Goal: Navigation & Orientation: Find specific page/section

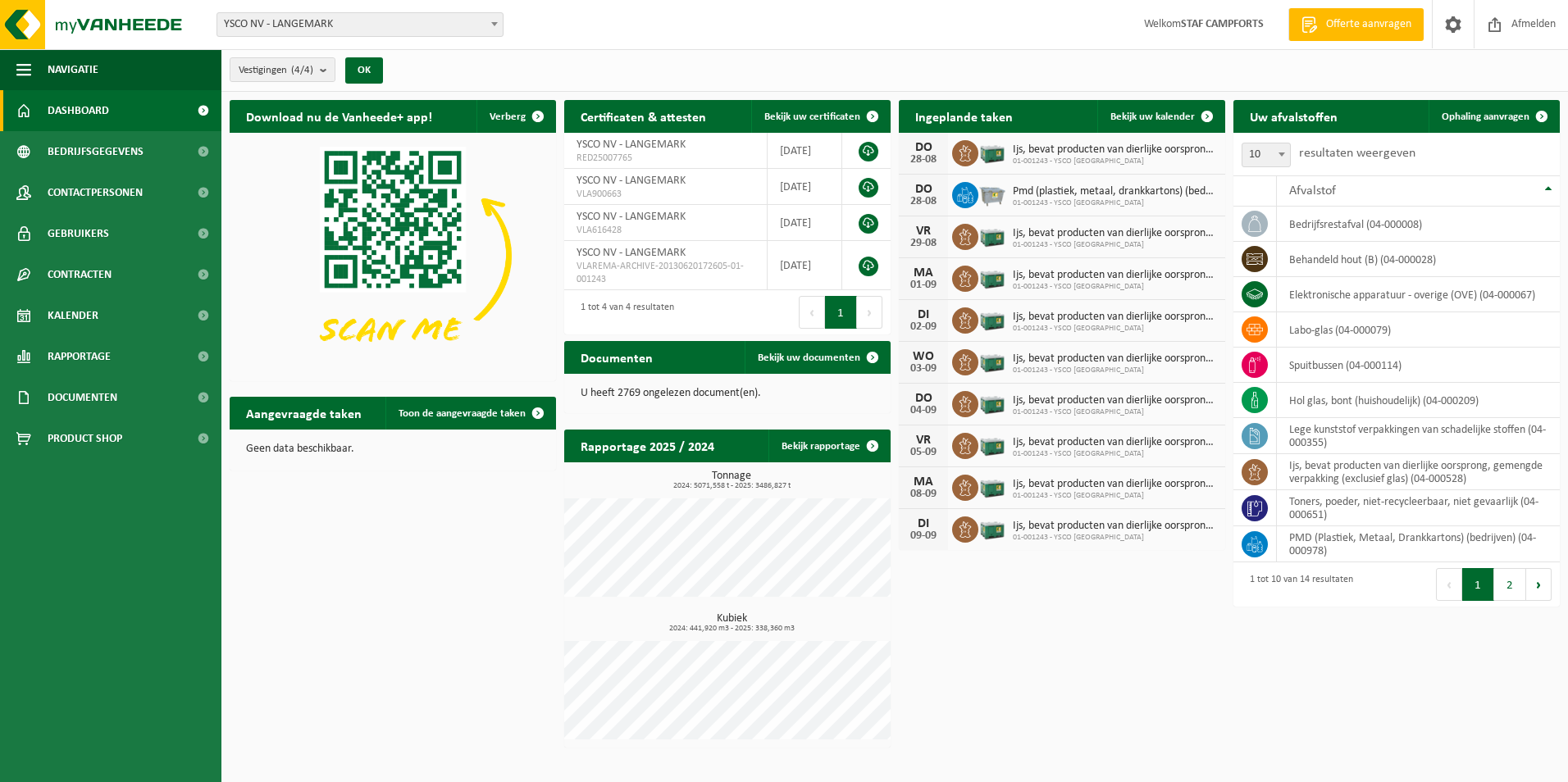
click at [90, 107] on span "Dashboard" at bounding box center [78, 110] width 62 height 41
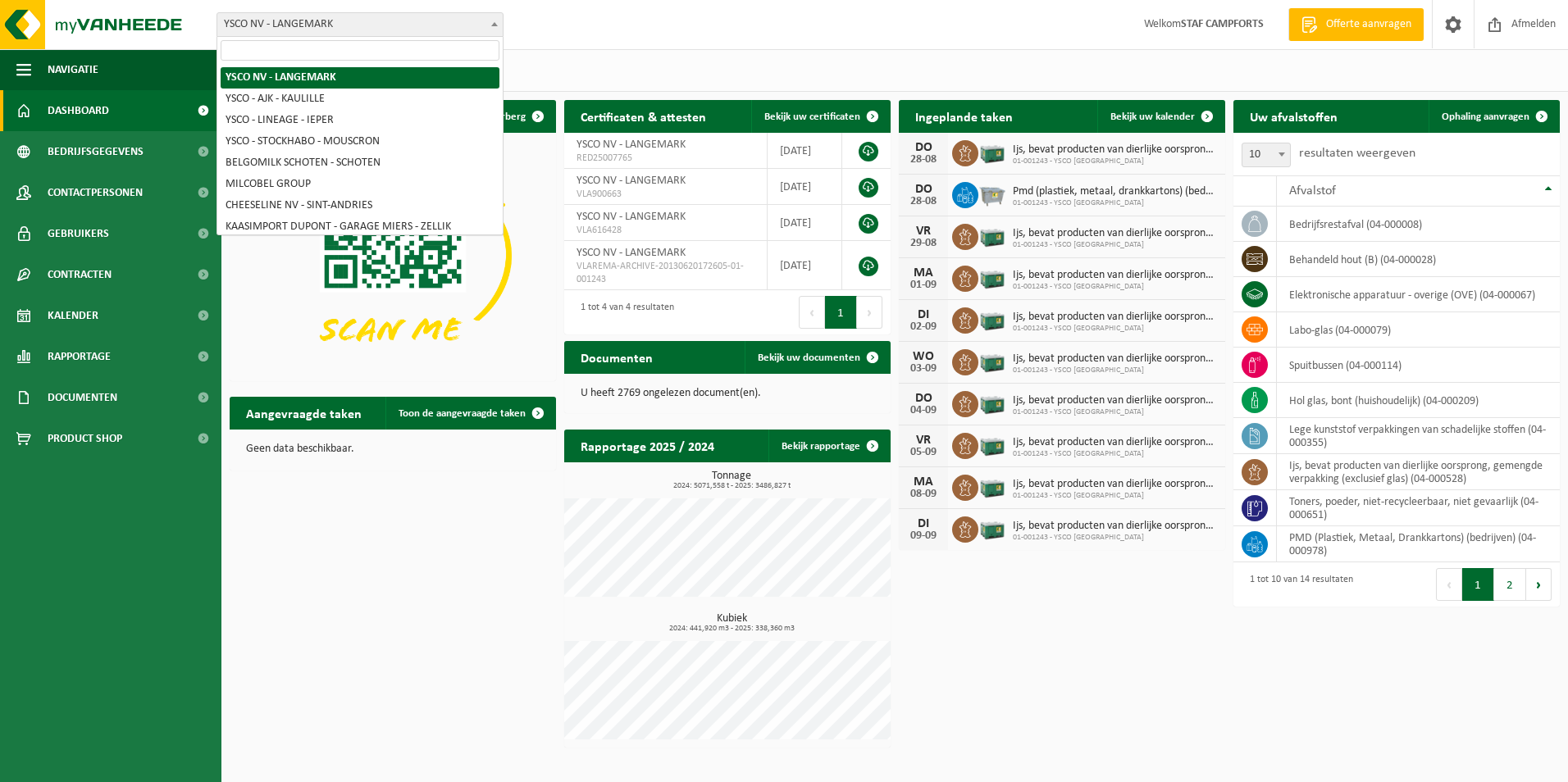
click at [490, 27] on span at bounding box center [494, 24] width 17 height 21
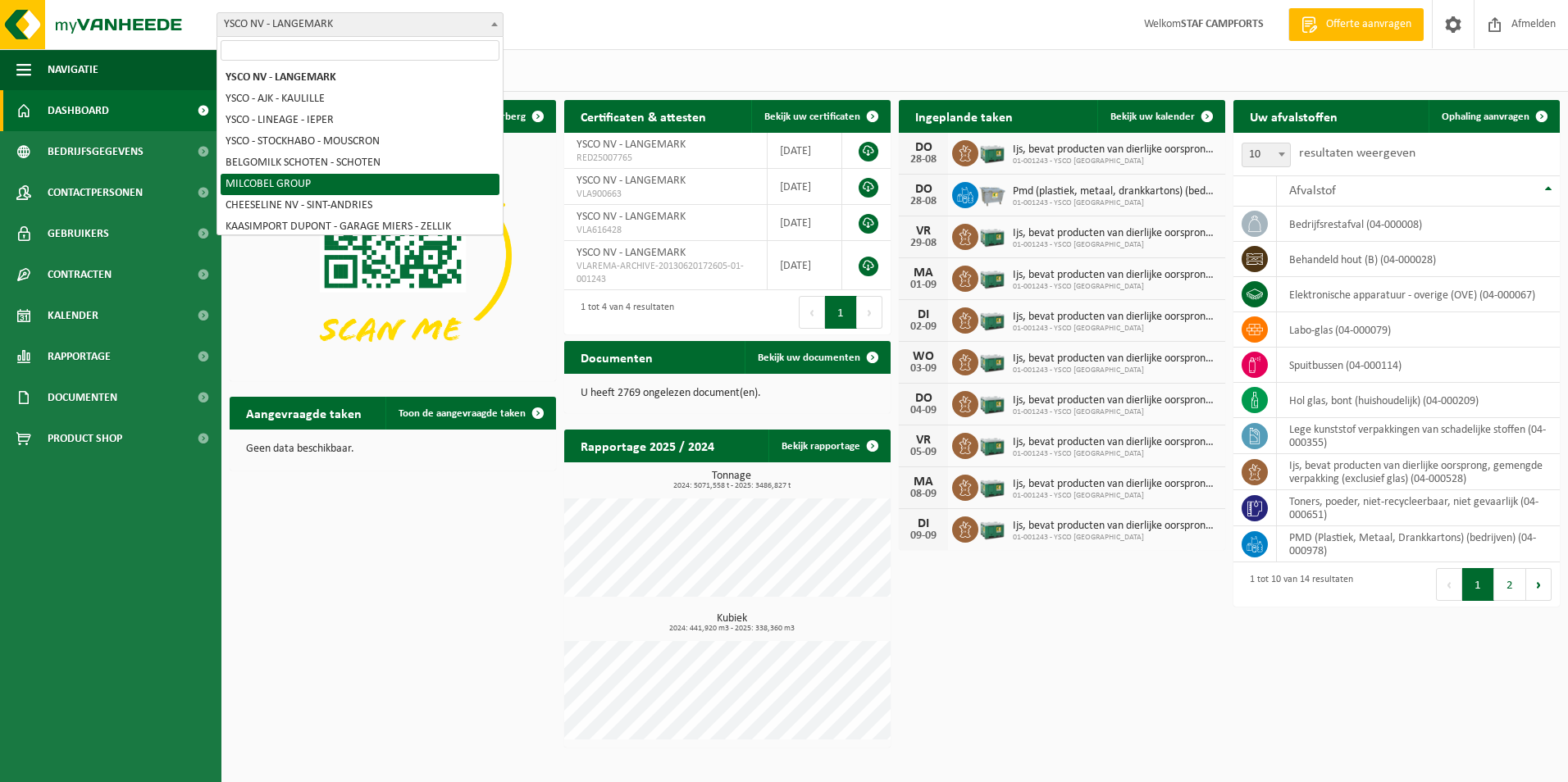
select select "11519"
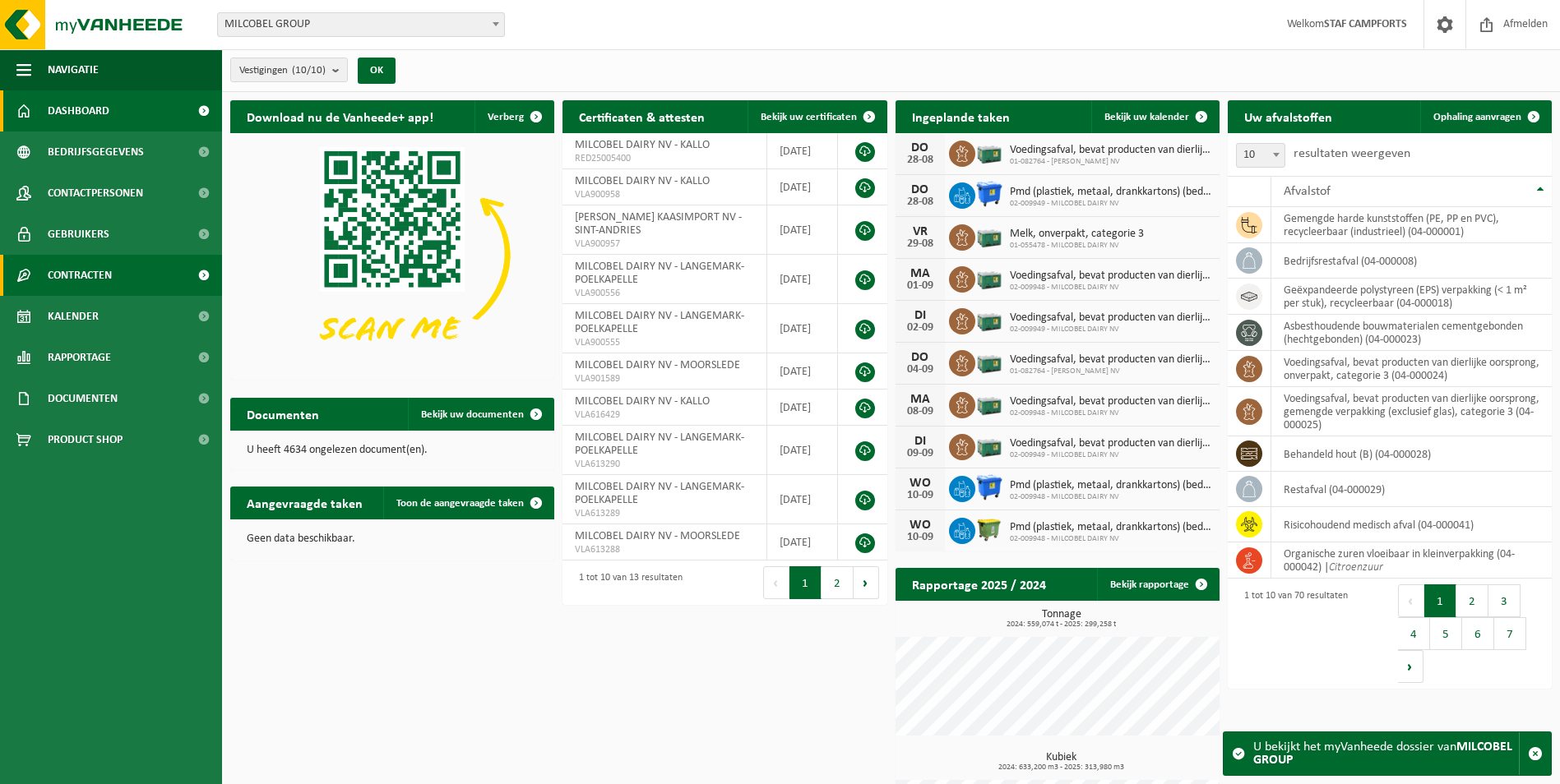
click at [86, 278] on span "Contracten" at bounding box center [80, 275] width 64 height 41
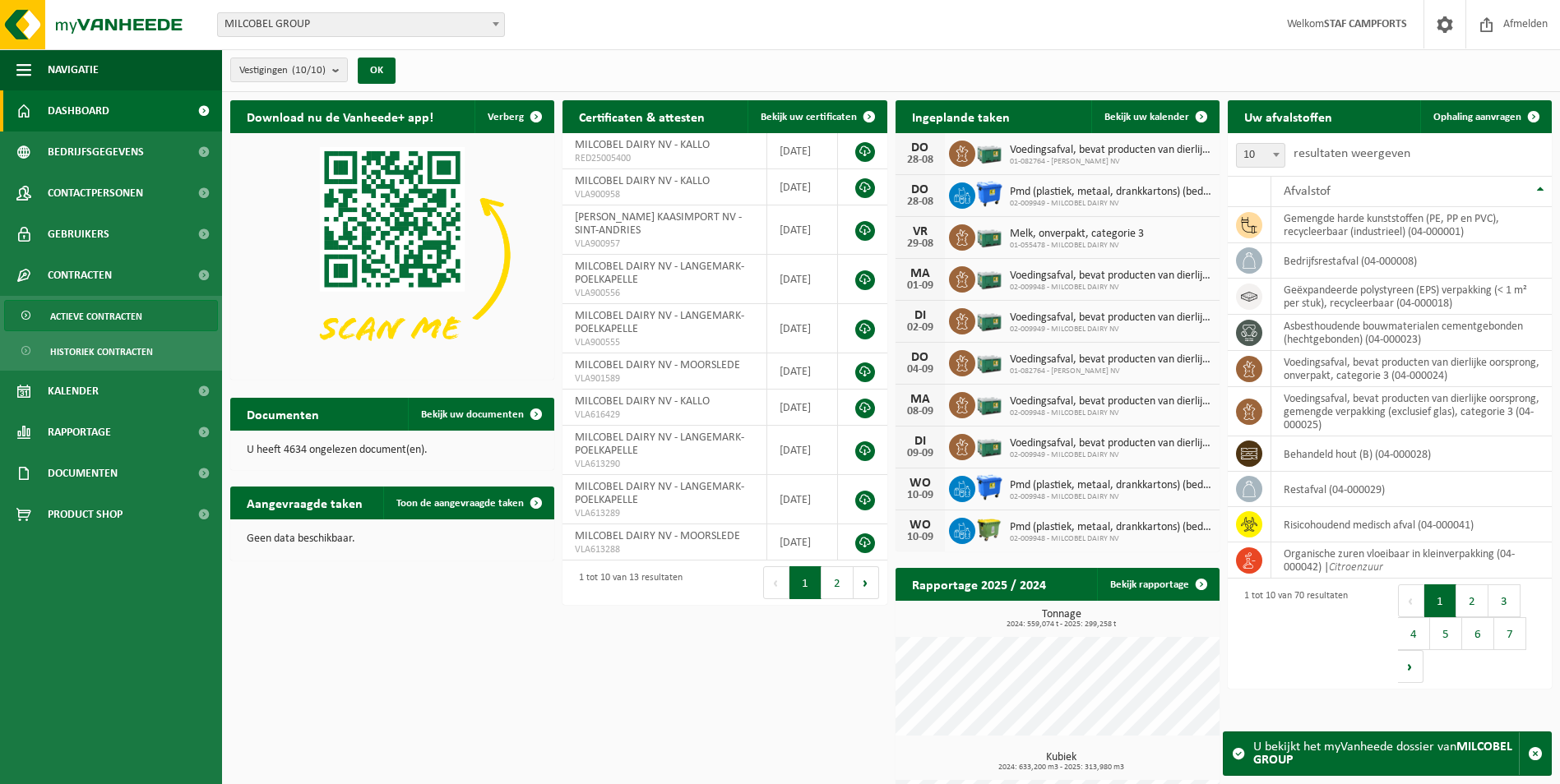
click at [115, 318] on span "Actieve contracten" at bounding box center [96, 316] width 92 height 31
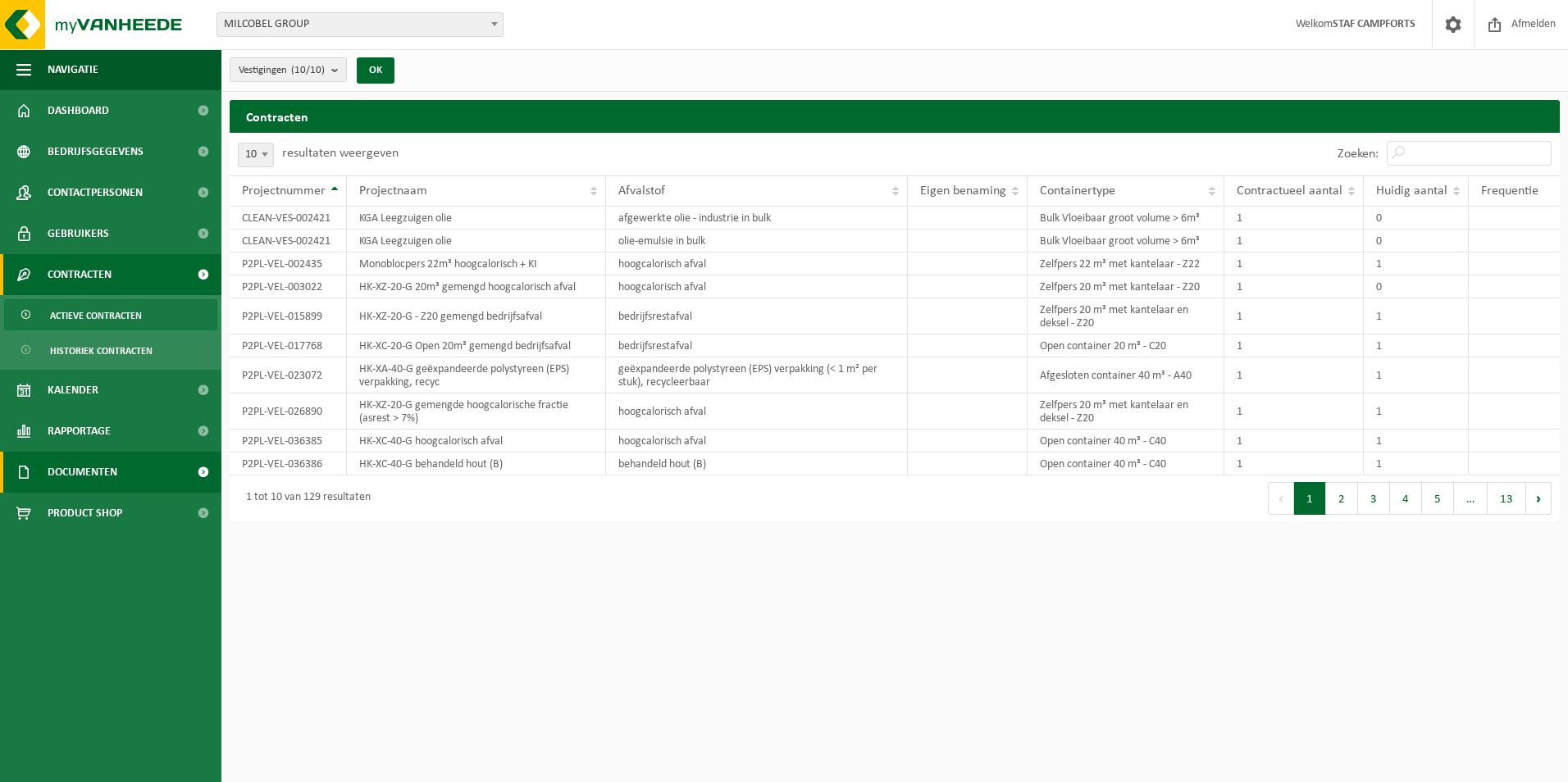
click at [93, 471] on span "Documenten" at bounding box center [82, 472] width 70 height 41
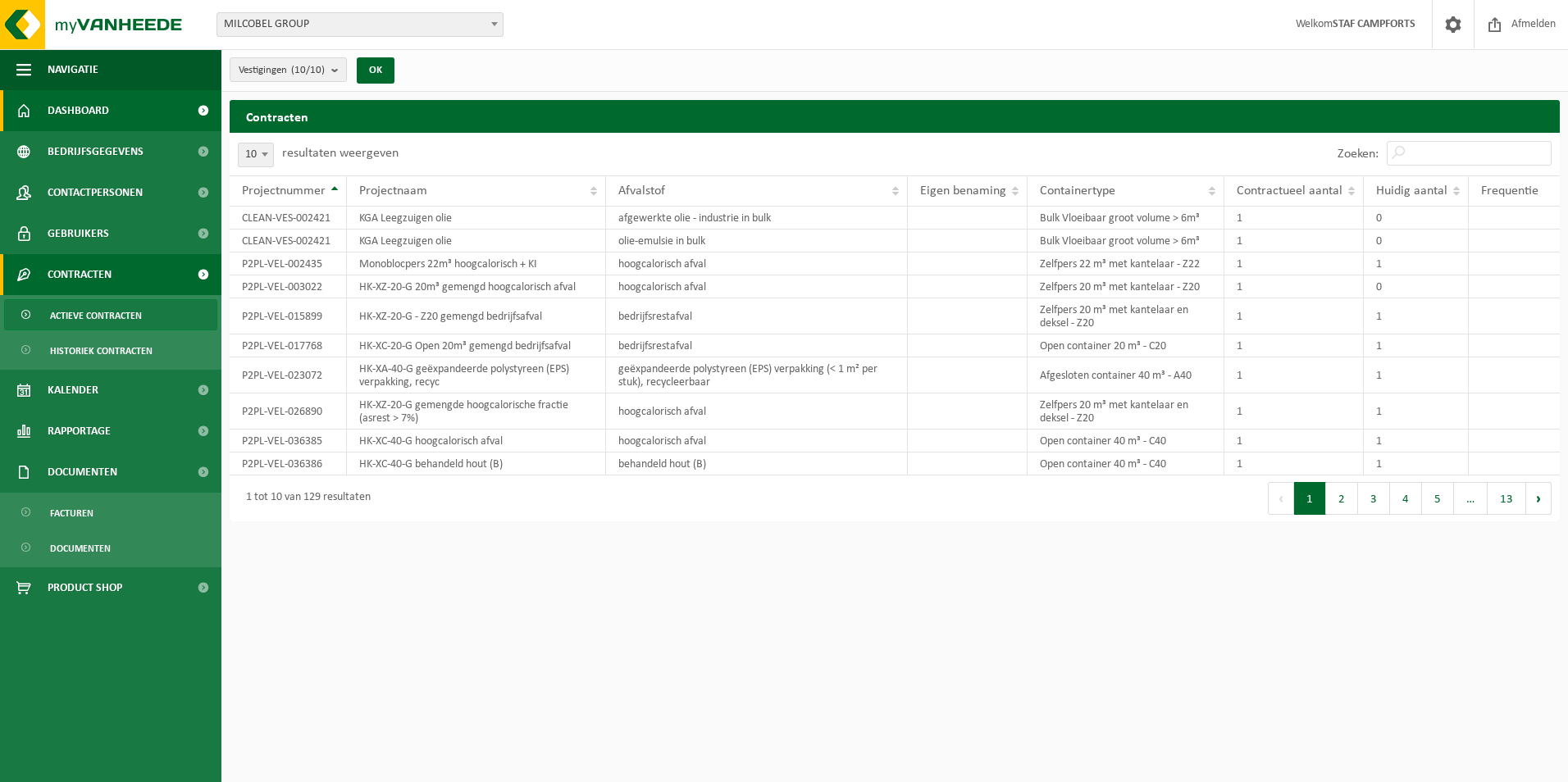
click at [109, 113] on link "Dashboard" at bounding box center [110, 110] width 221 height 41
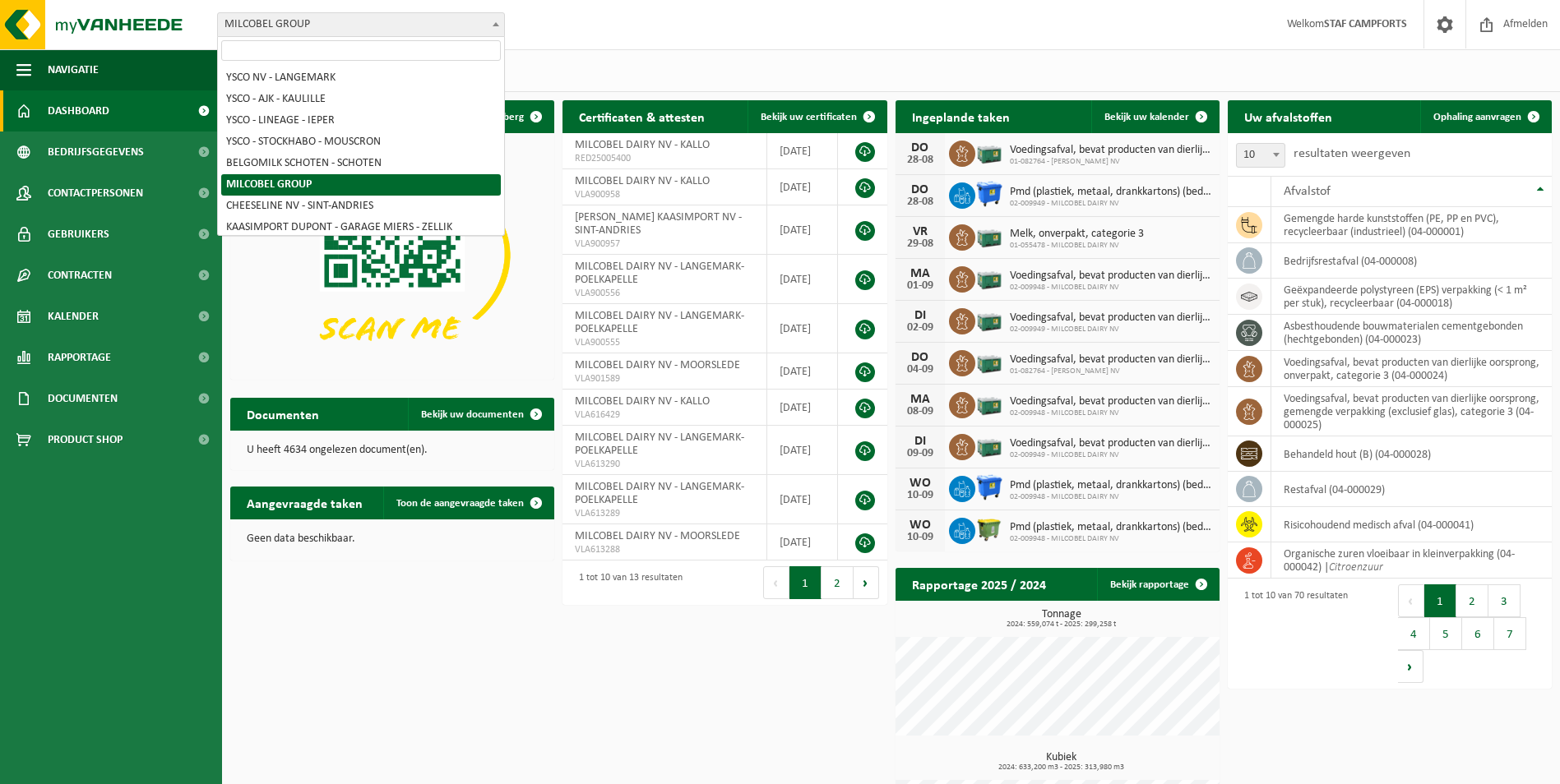
click at [496, 21] on span at bounding box center [496, 24] width 17 height 21
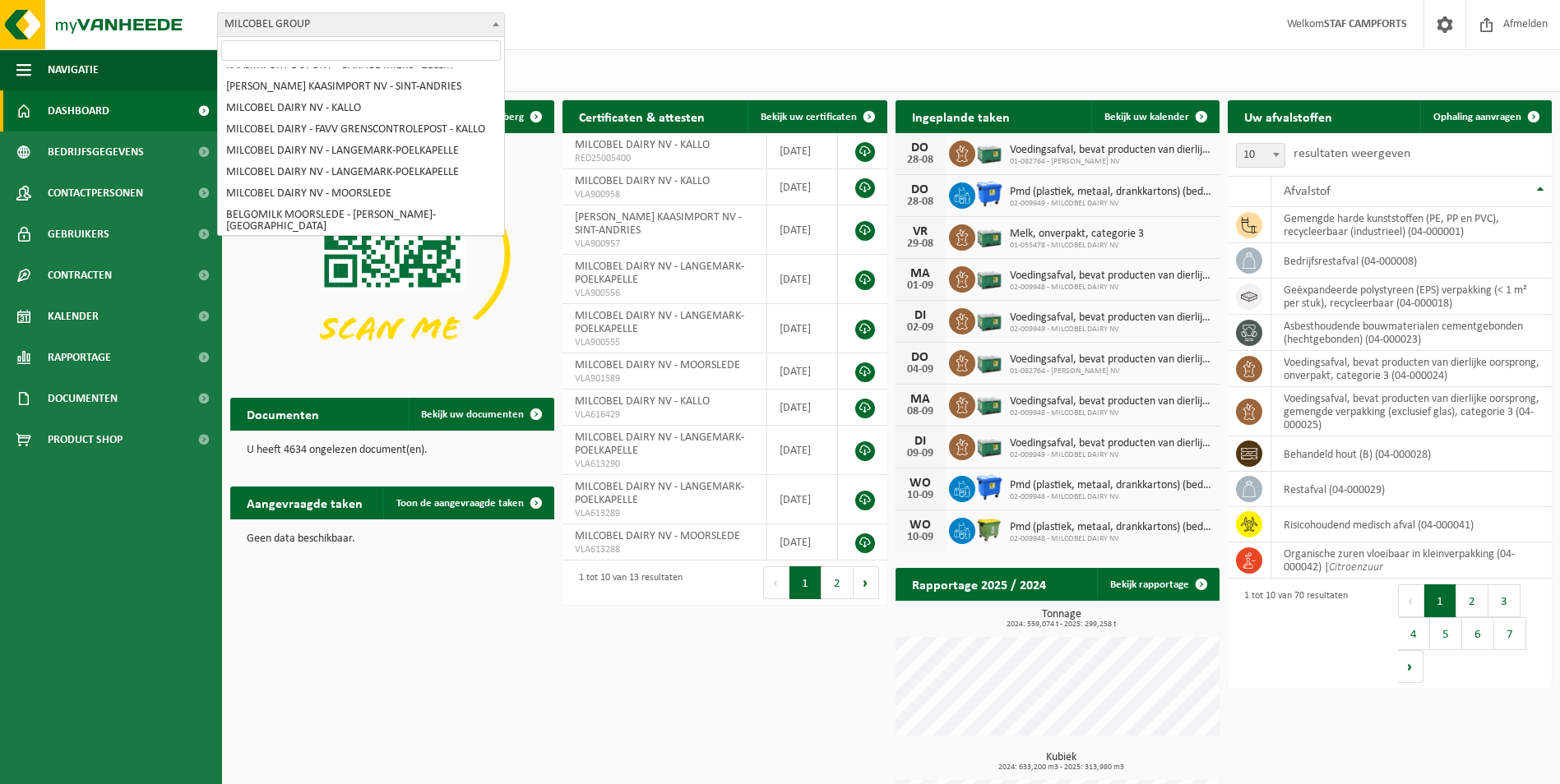
scroll to position [179, 0]
select select "1949"
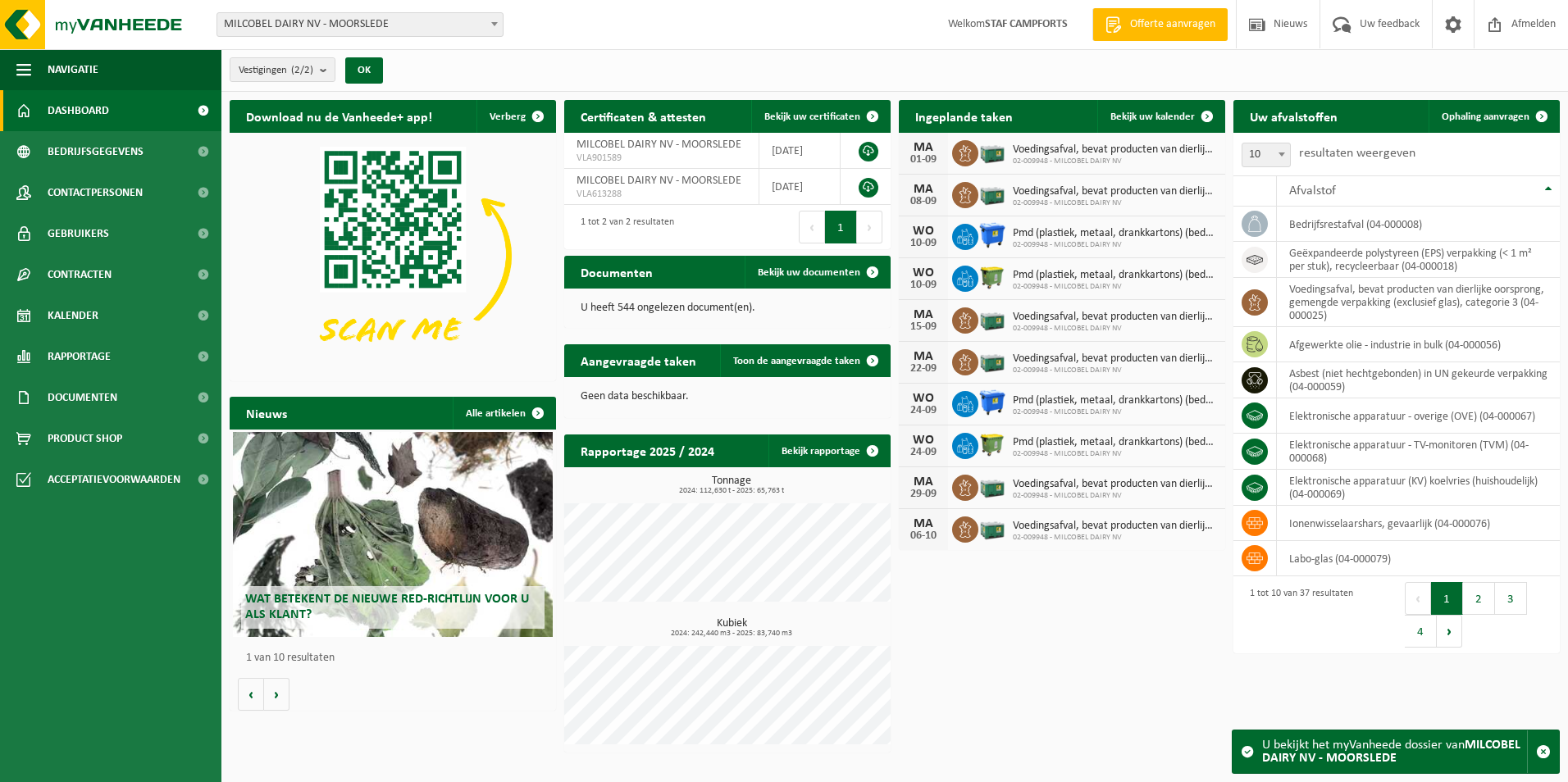
click at [391, 535] on div "Wat betekent de nieuwe RED-richtlijn voor u als klant?" at bounding box center [392, 535] width 320 height 205
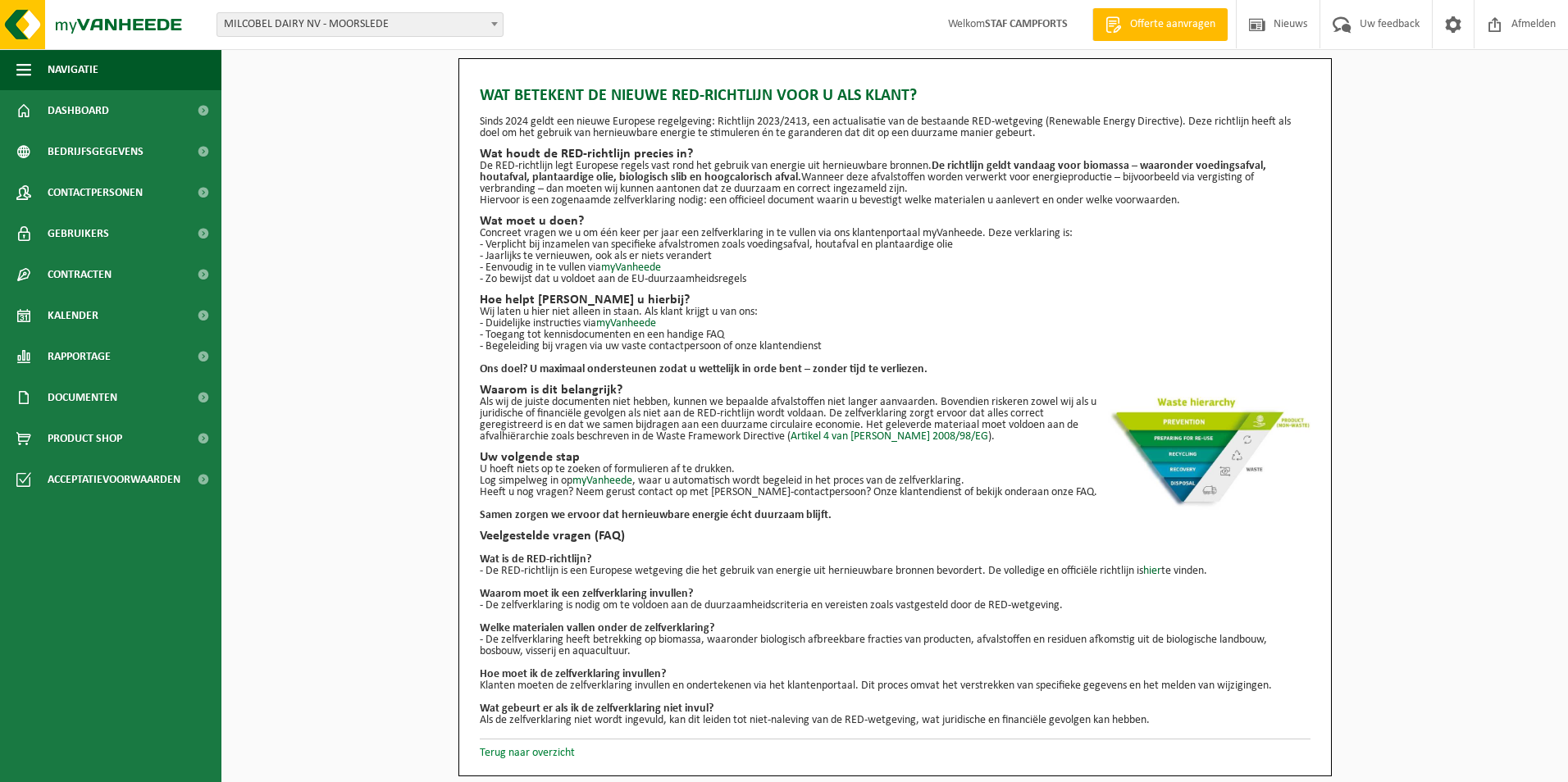
click at [565, 749] on link "Terug naar overzicht" at bounding box center [528, 753] width 95 height 12
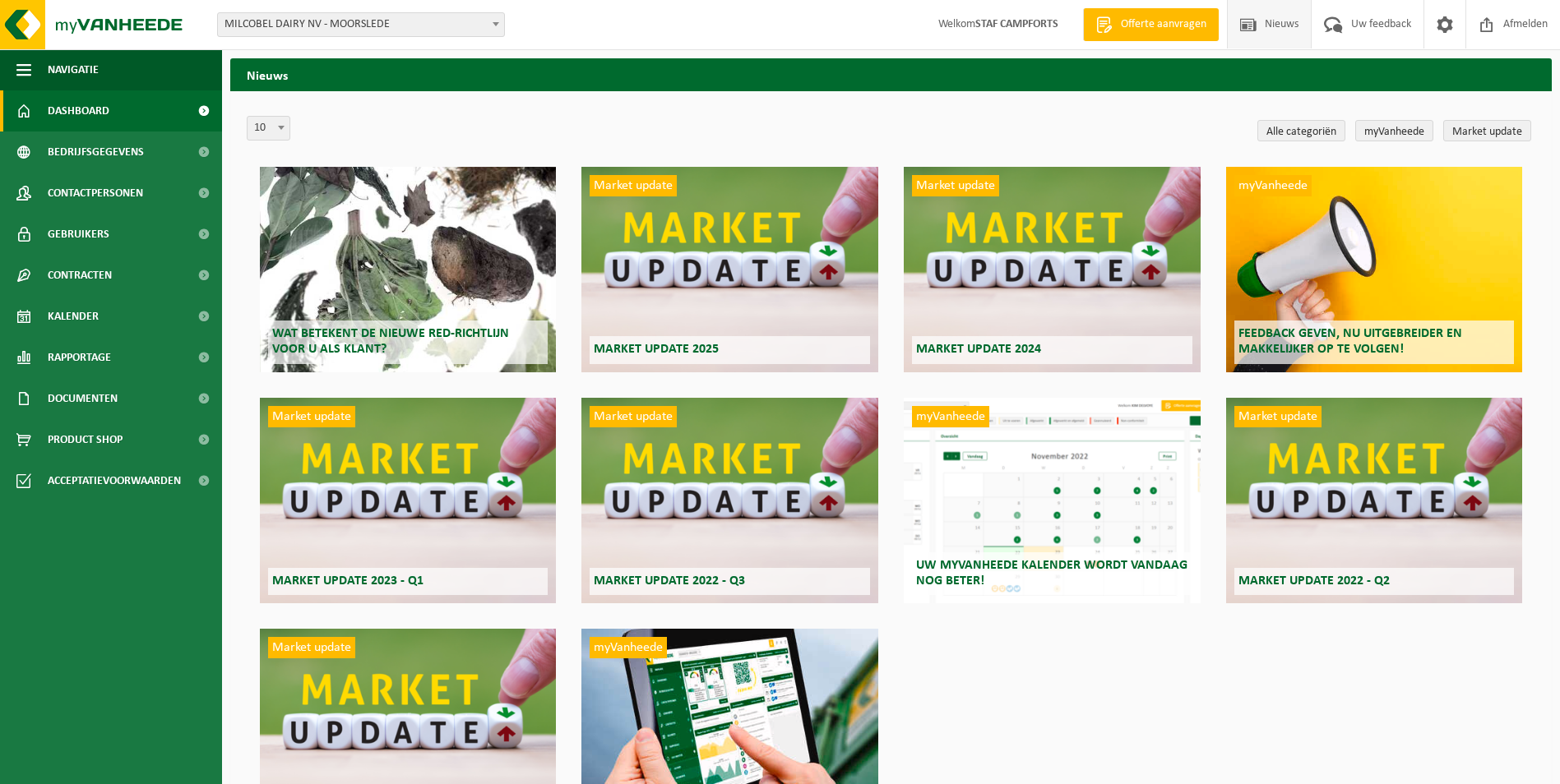
click at [90, 105] on span "Dashboard" at bounding box center [79, 110] width 62 height 41
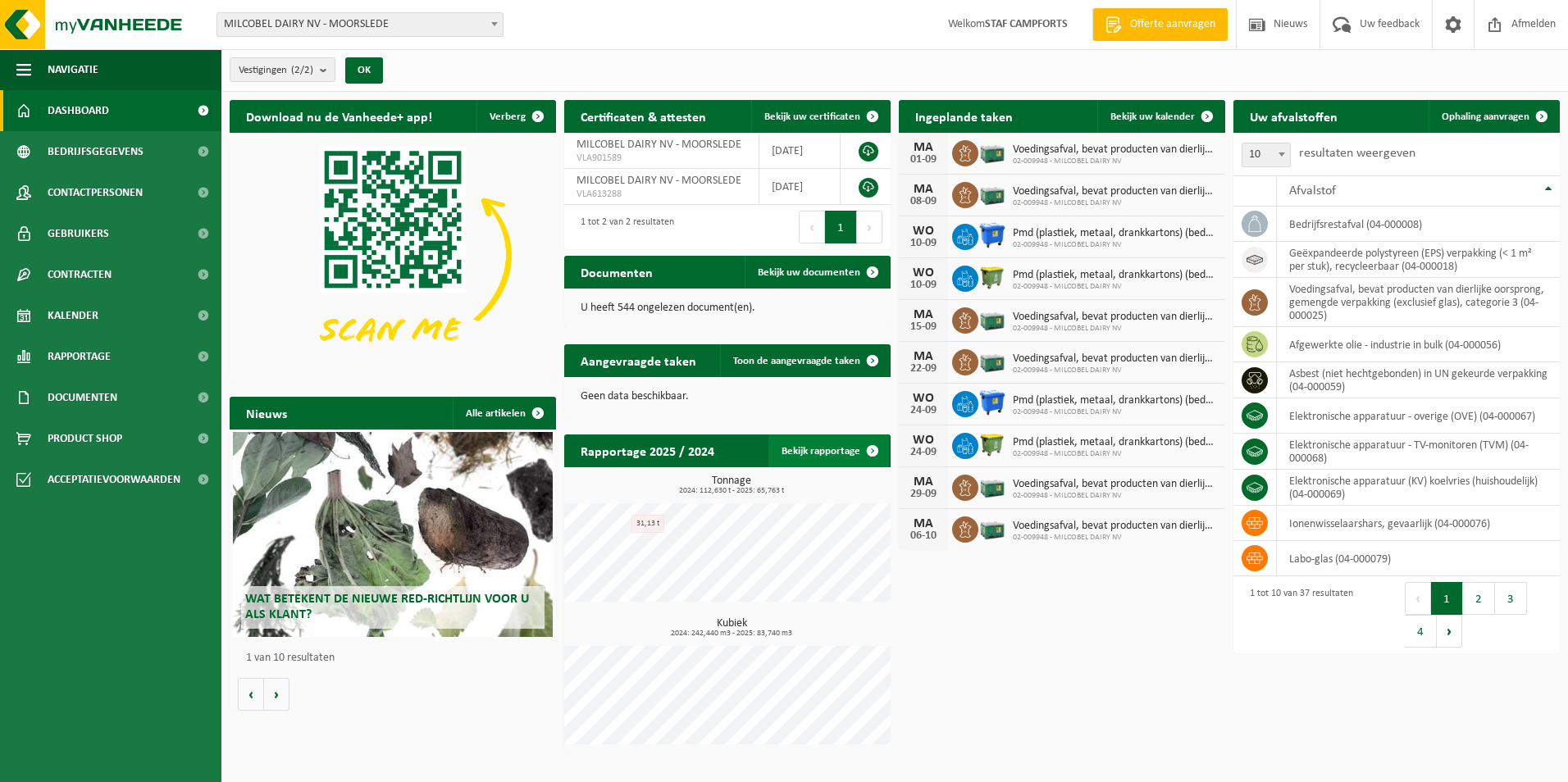
click at [852, 453] on link "Bekijk rapportage" at bounding box center [828, 450] width 121 height 33
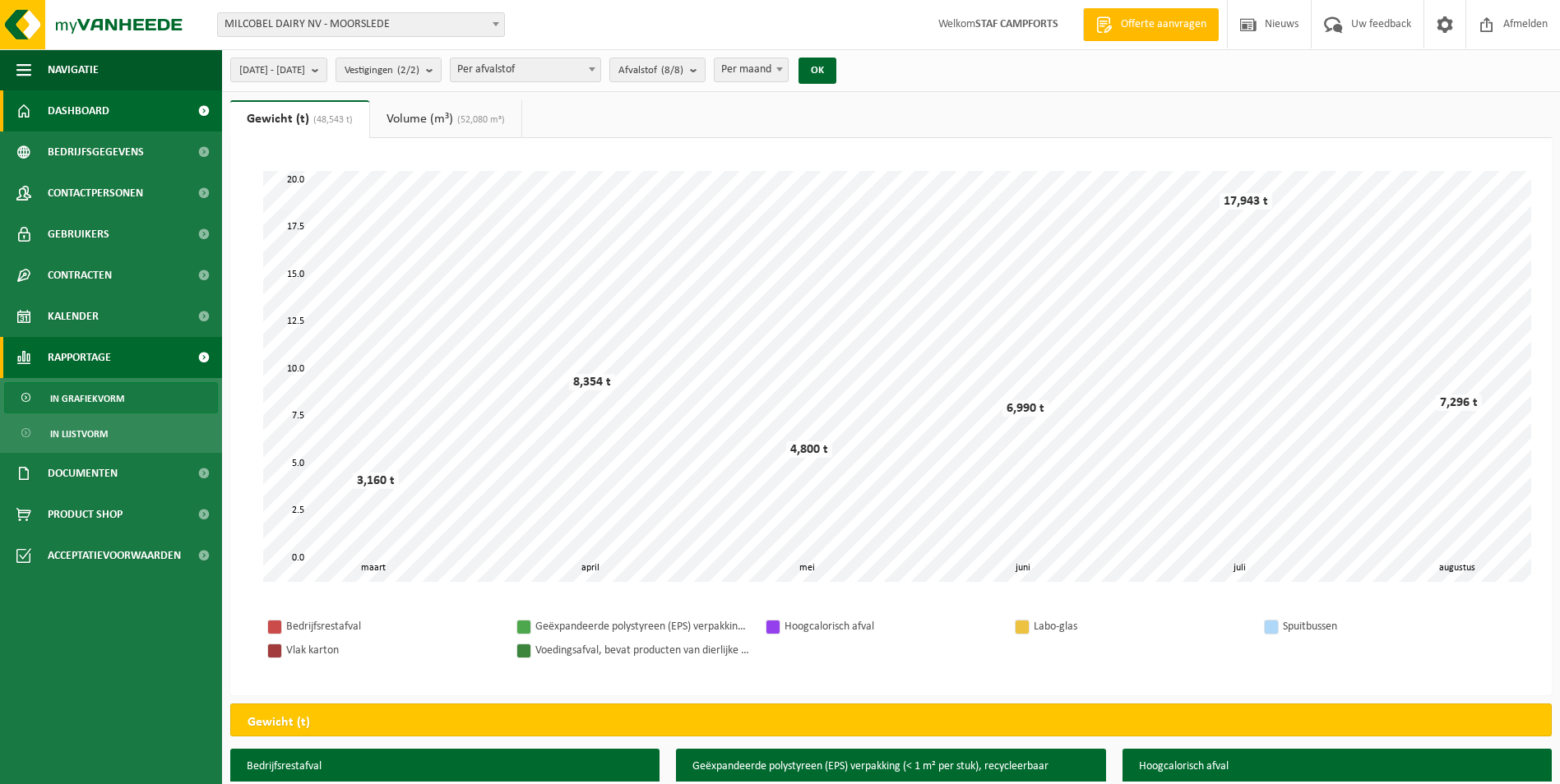
click at [83, 108] on span "Dashboard" at bounding box center [79, 110] width 62 height 41
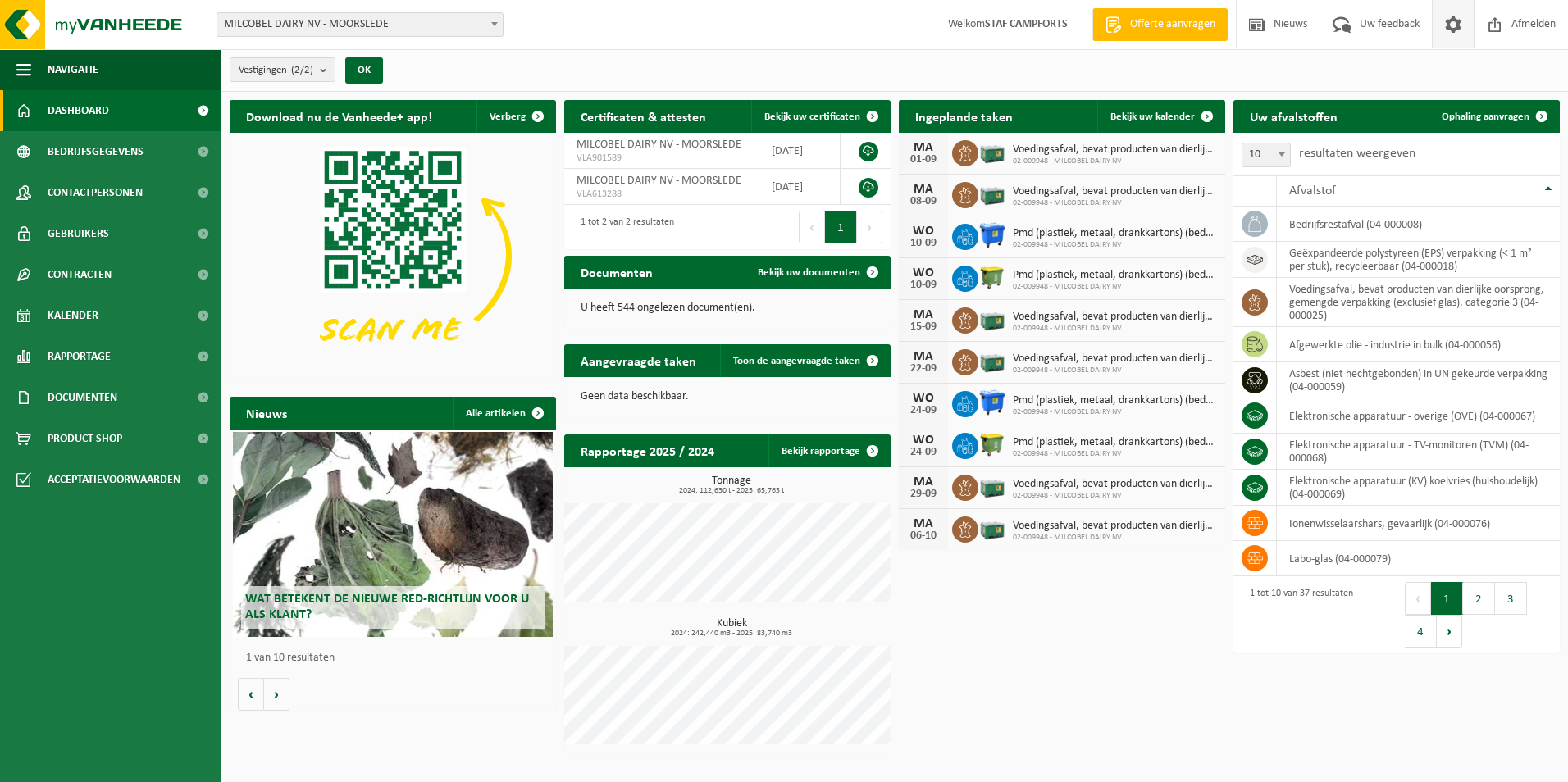
click at [1454, 21] on span at bounding box center [1453, 24] width 25 height 48
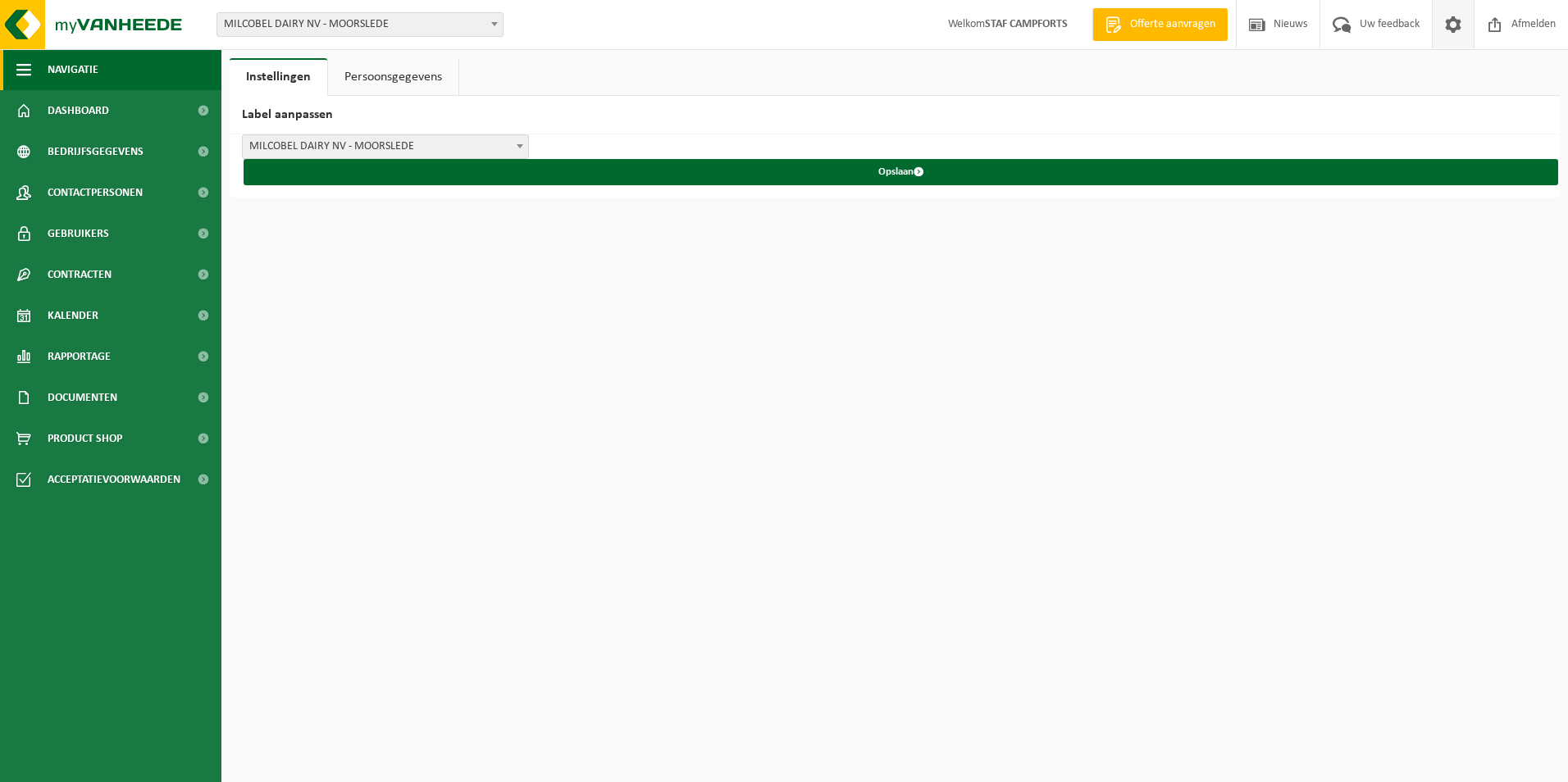
click at [85, 73] on span "Navigatie" at bounding box center [73, 70] width 51 height 41
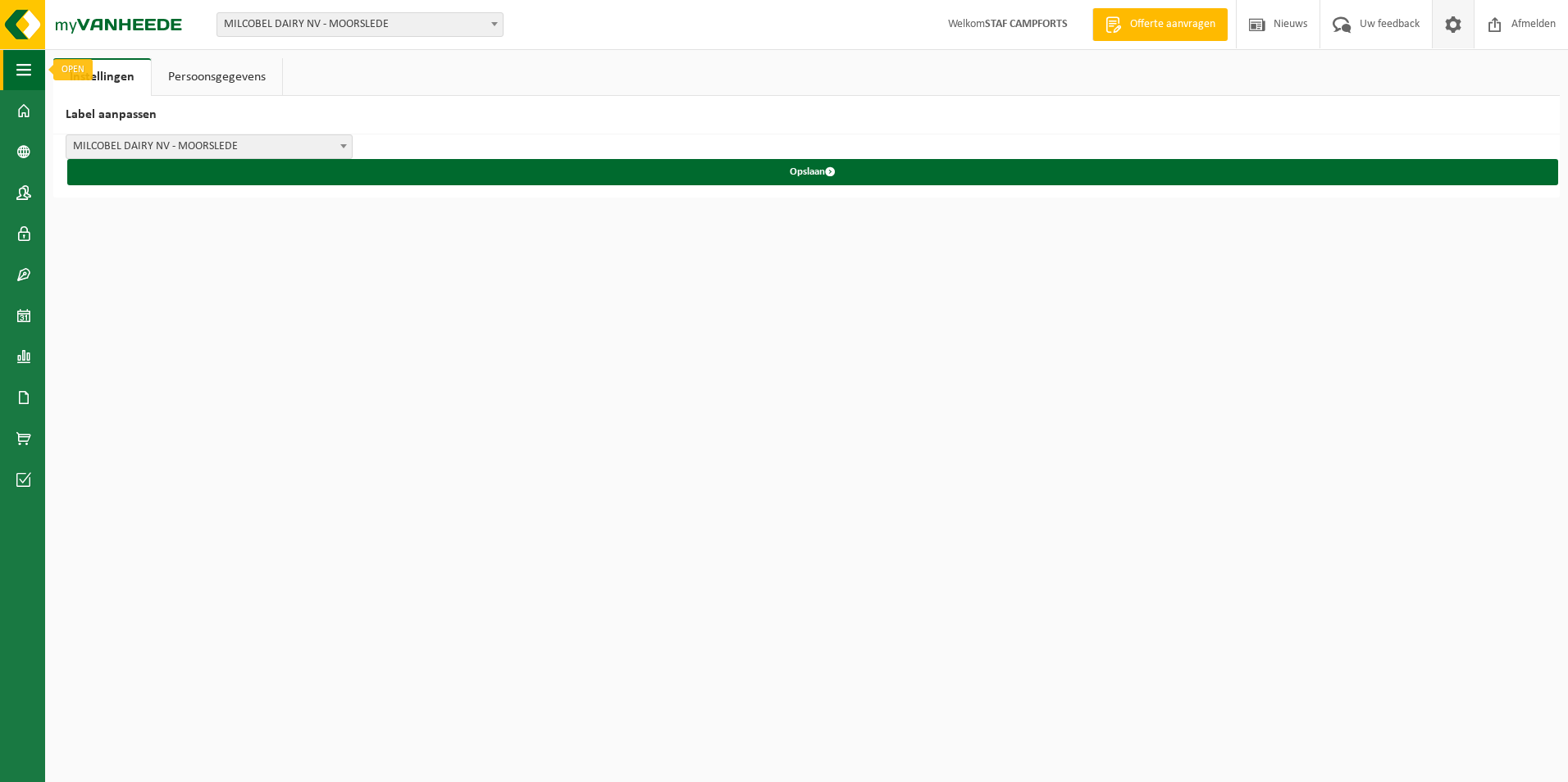
click at [26, 72] on span "button" at bounding box center [24, 70] width 15 height 41
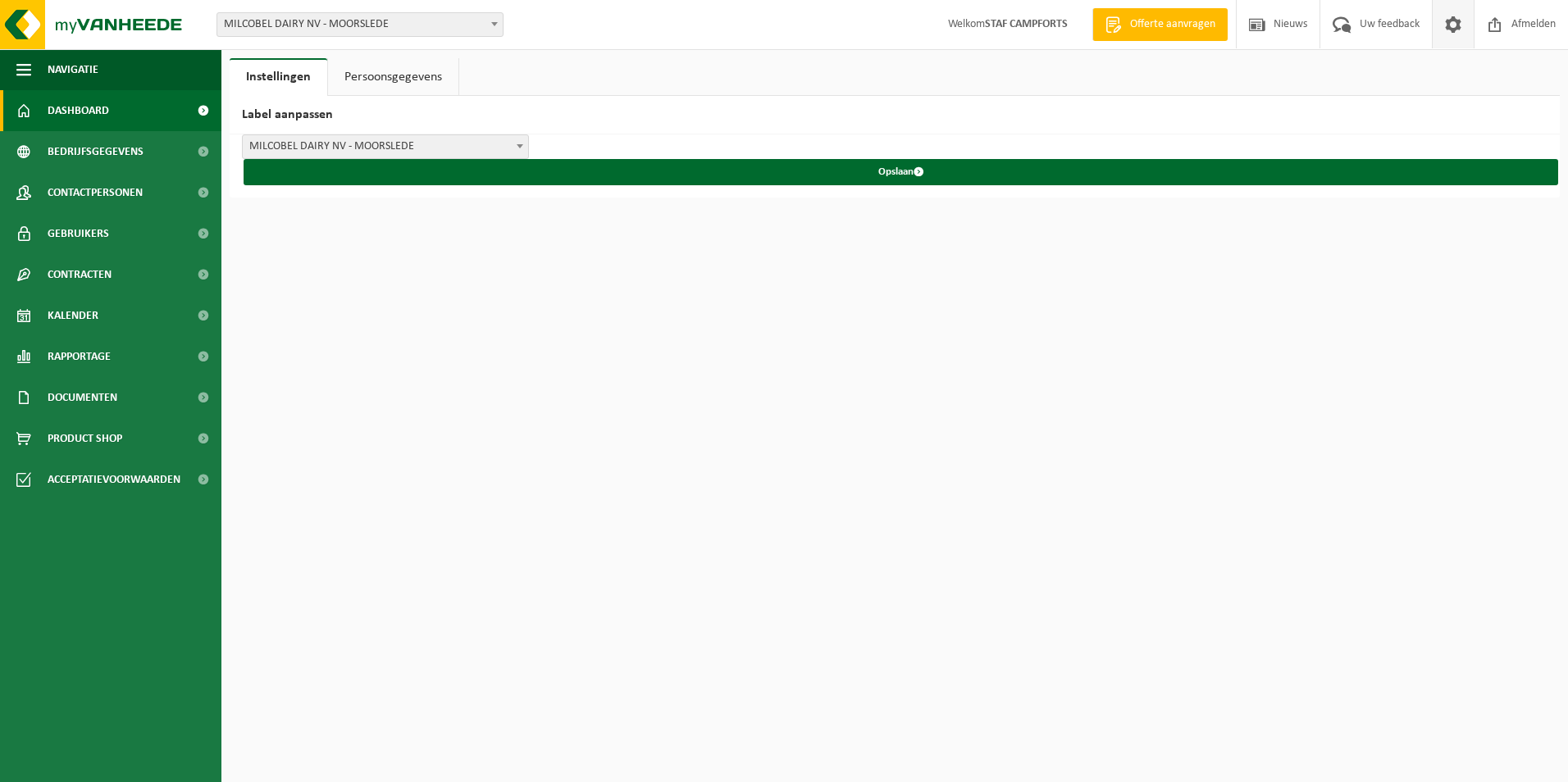
click at [101, 114] on span "Dashboard" at bounding box center [78, 110] width 62 height 41
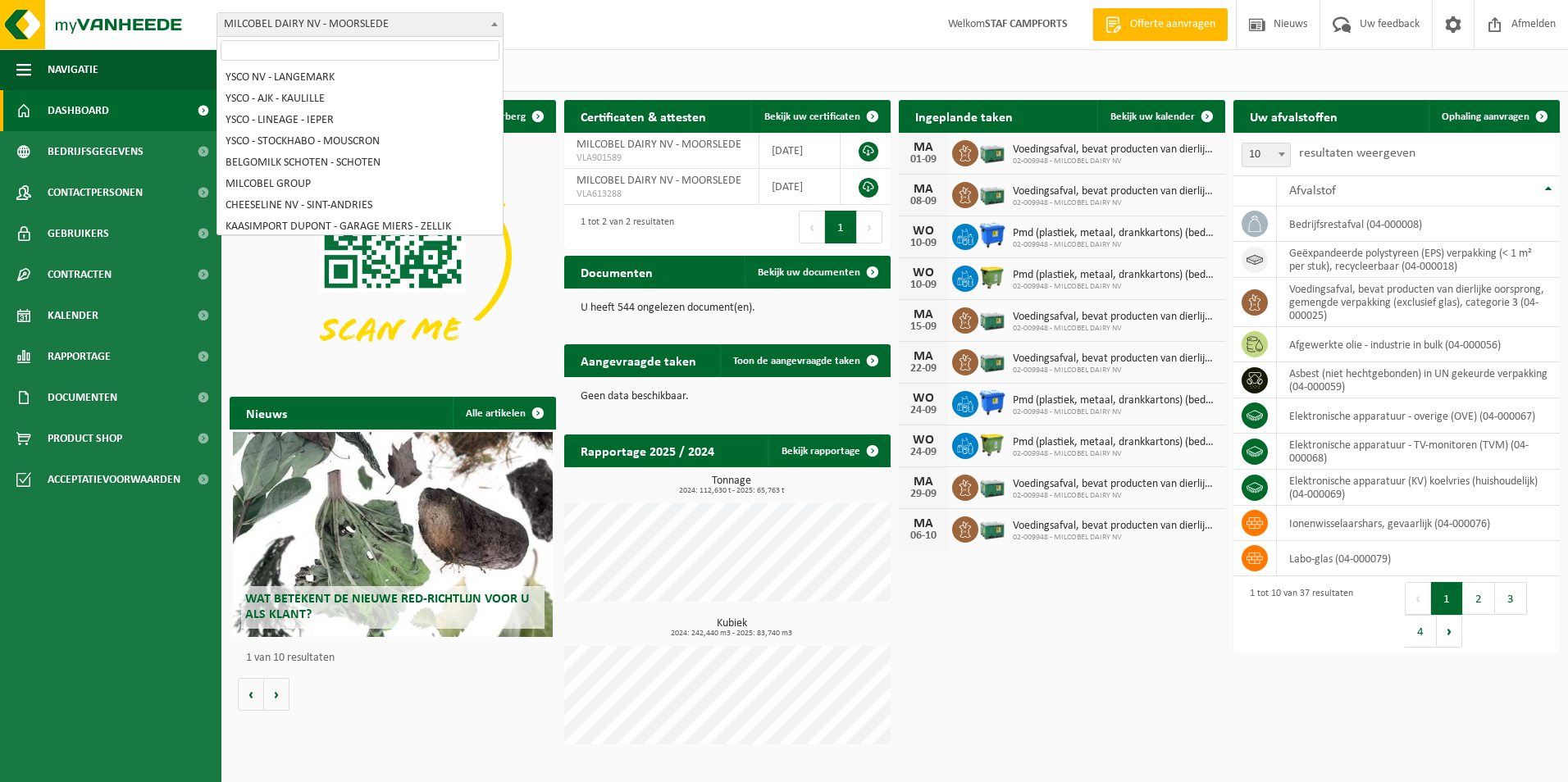
click at [499, 29] on span at bounding box center [494, 24] width 17 height 21
select select "11519"
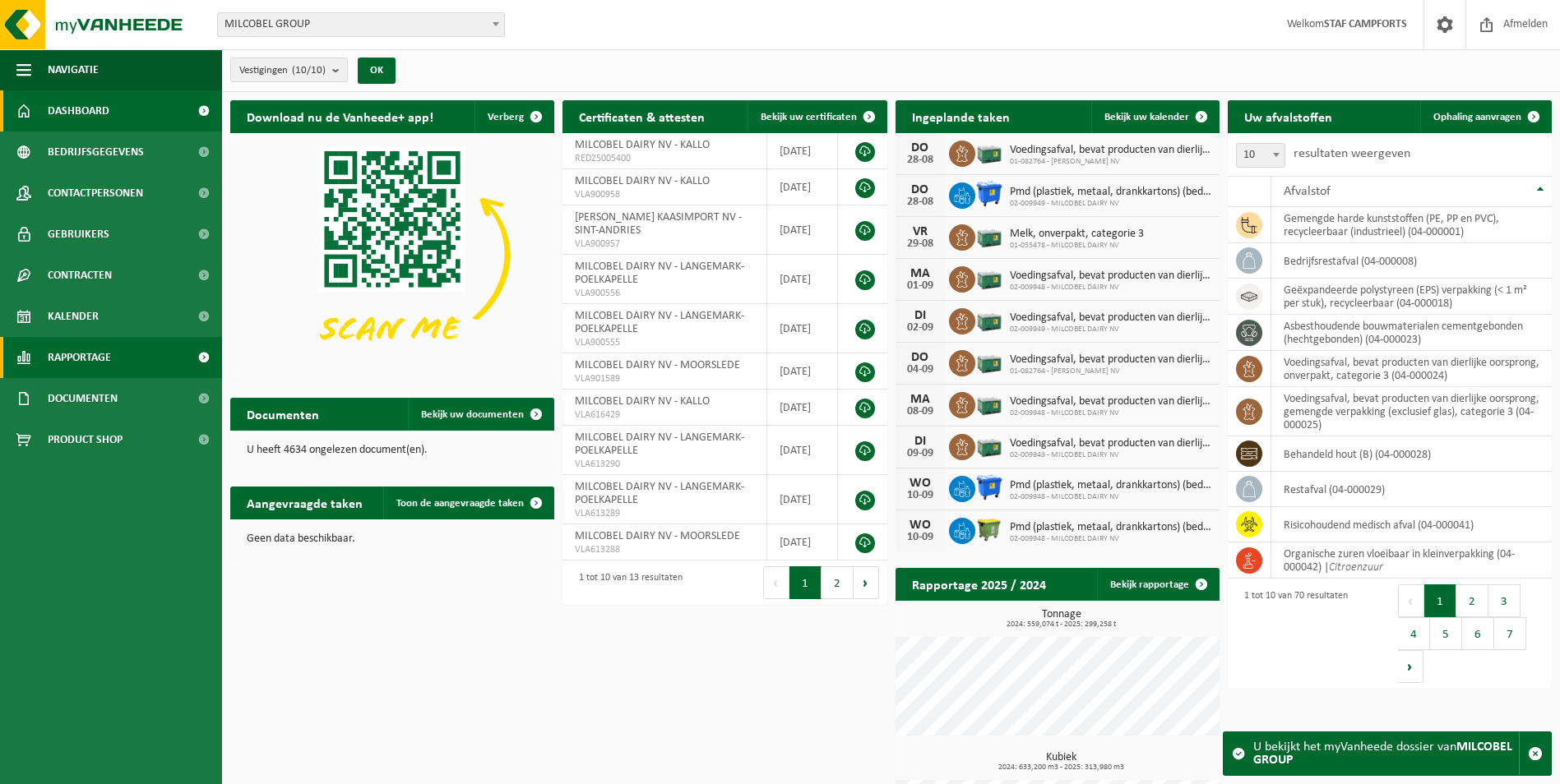
click at [103, 351] on span "Rapportage" at bounding box center [80, 358] width 64 height 41
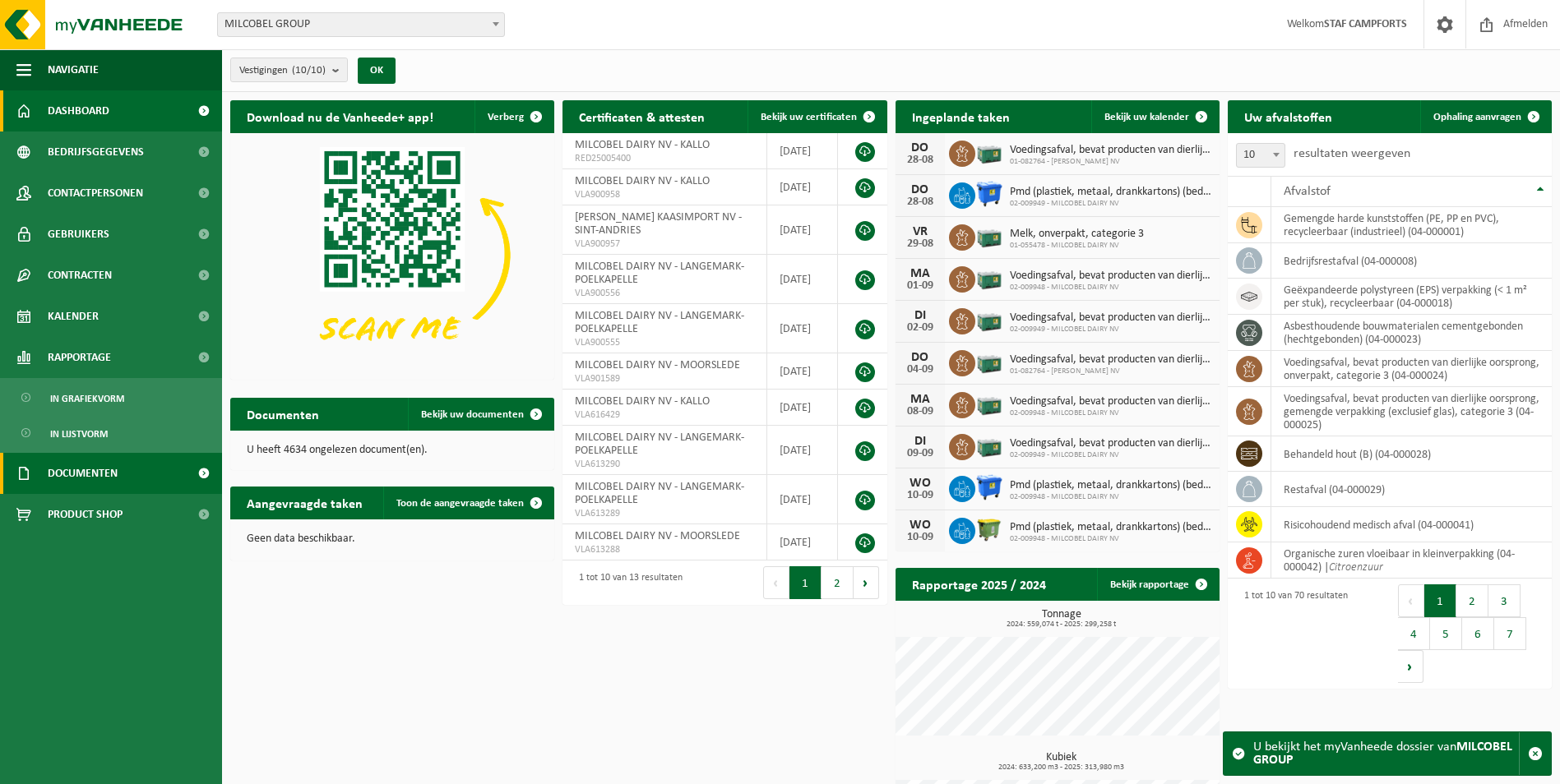
click at [101, 471] on span "Documenten" at bounding box center [82, 473] width 70 height 41
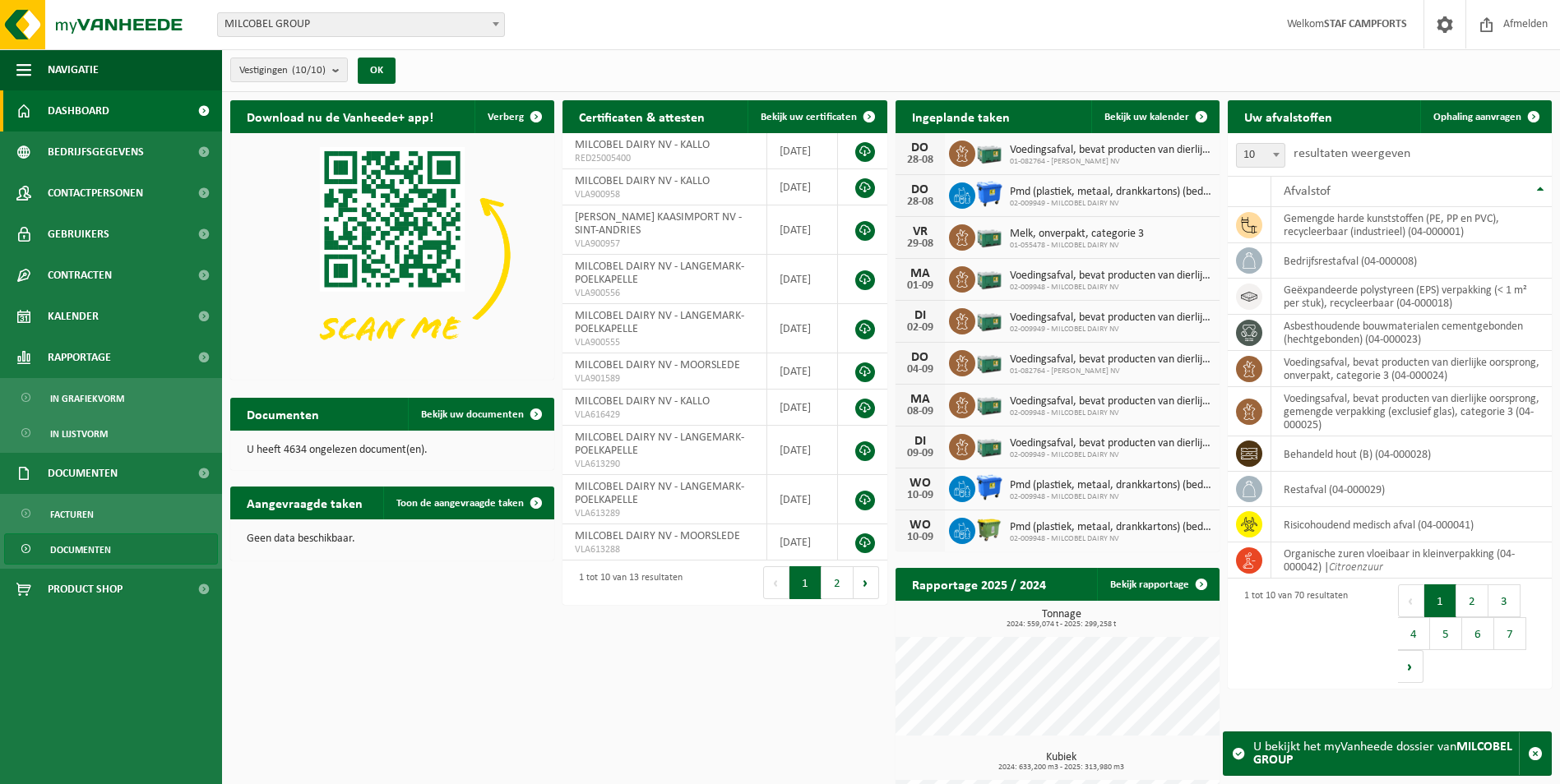
click at [108, 555] on span "Documenten" at bounding box center [80, 549] width 61 height 31
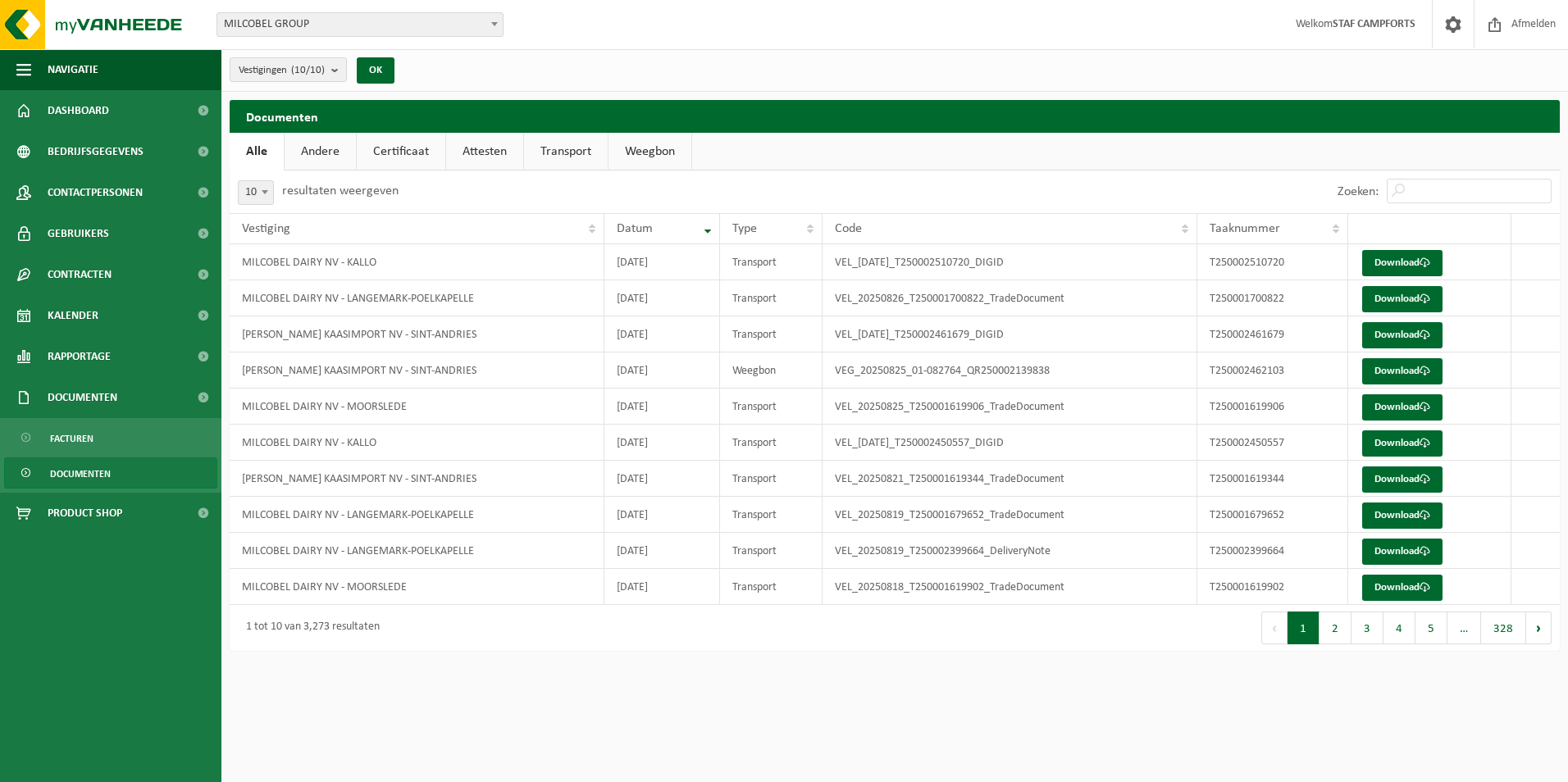
click at [470, 151] on link "Attesten" at bounding box center [485, 151] width 78 height 38
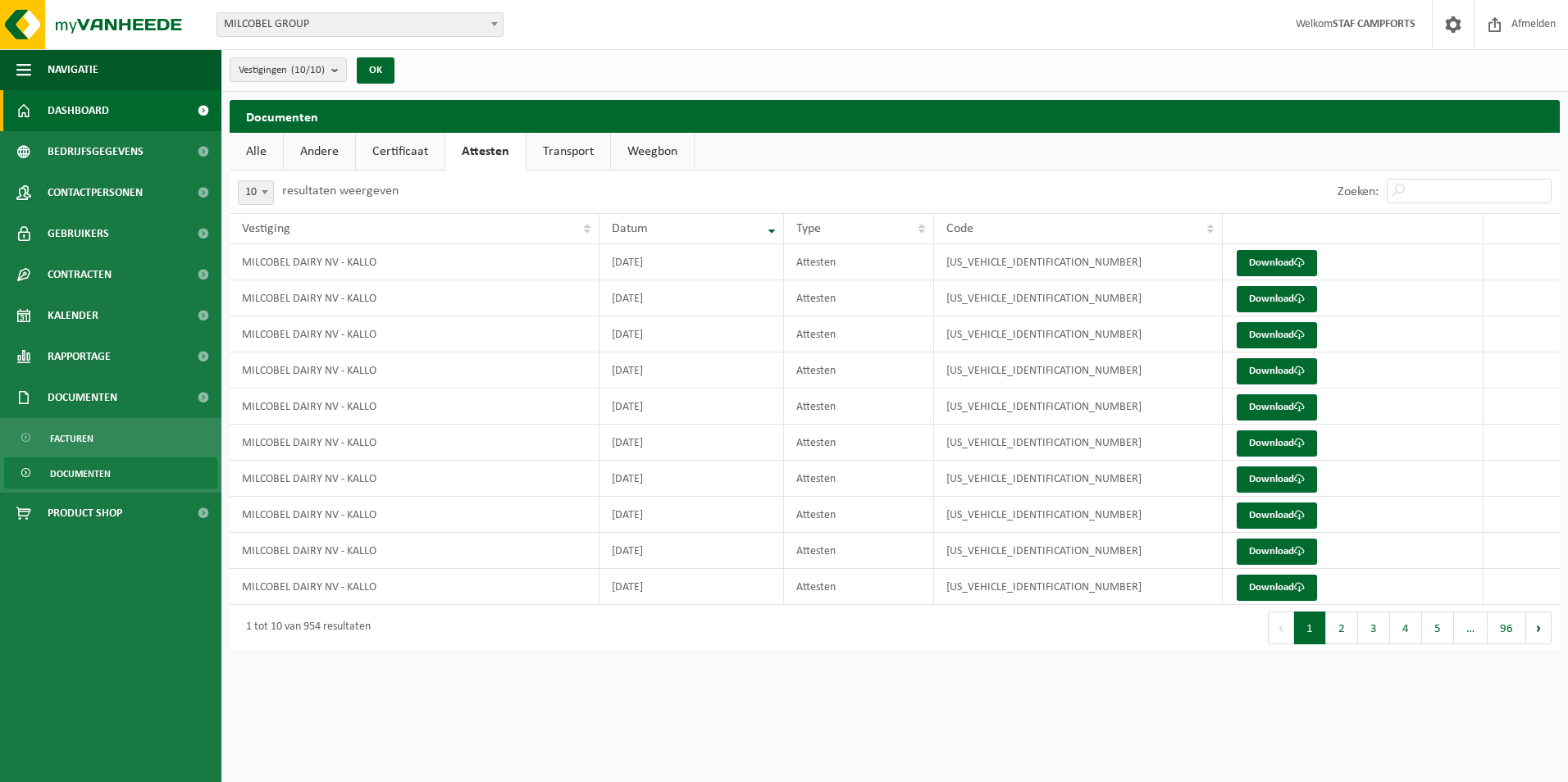
click at [104, 111] on span "Dashboard" at bounding box center [78, 110] width 62 height 41
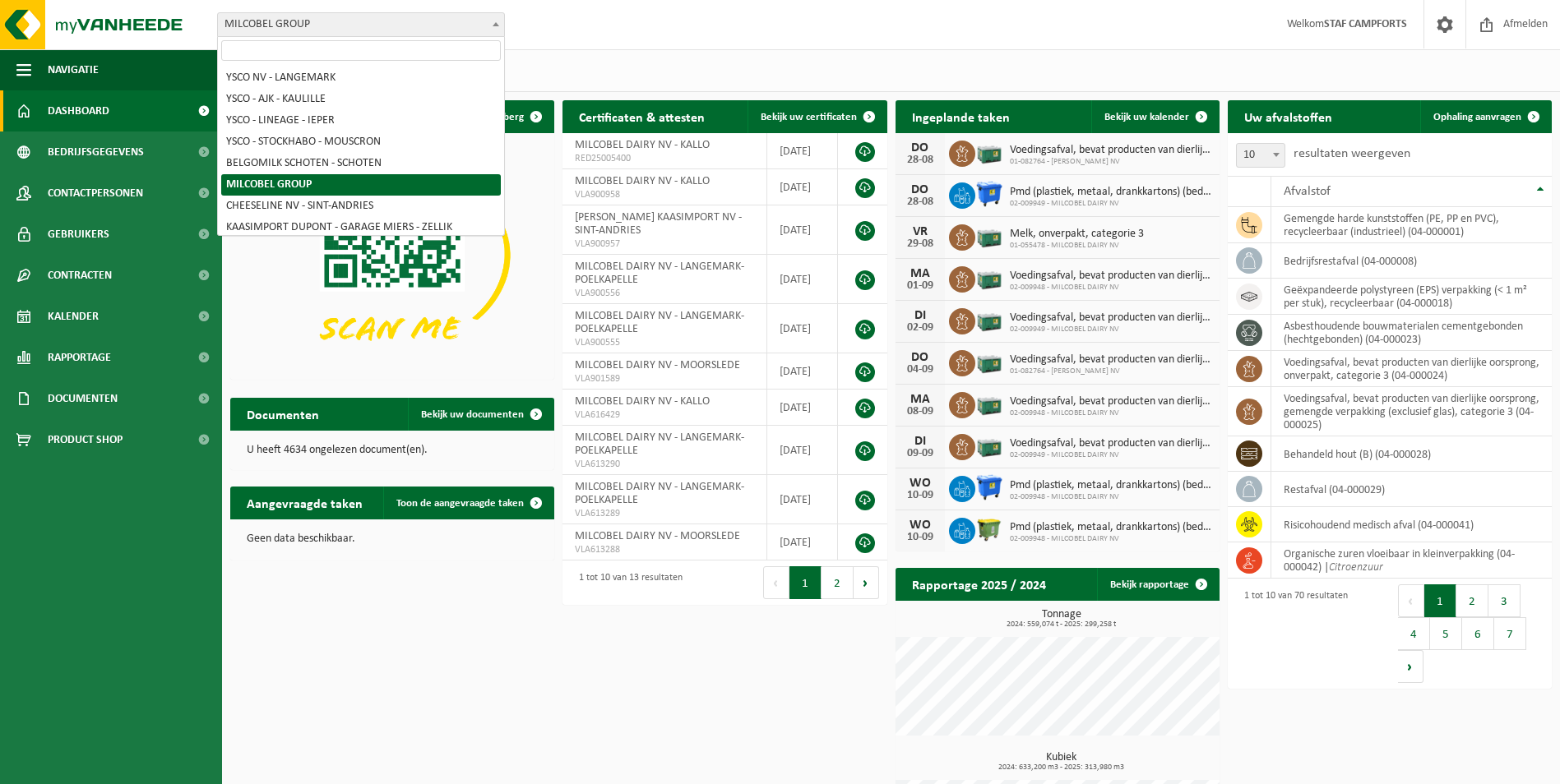
click at [492, 25] on span at bounding box center [496, 24] width 17 height 21
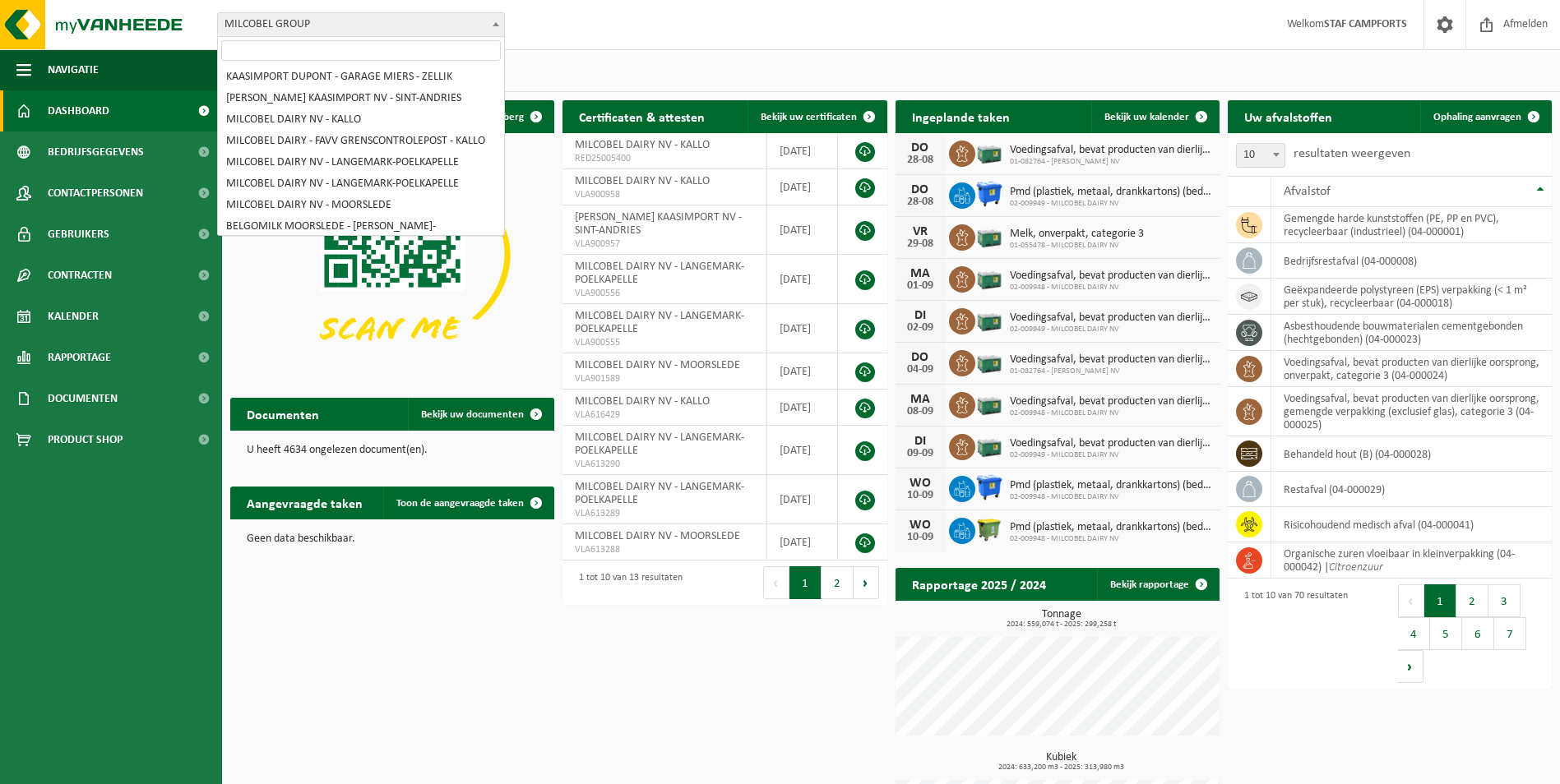
scroll to position [179, 0]
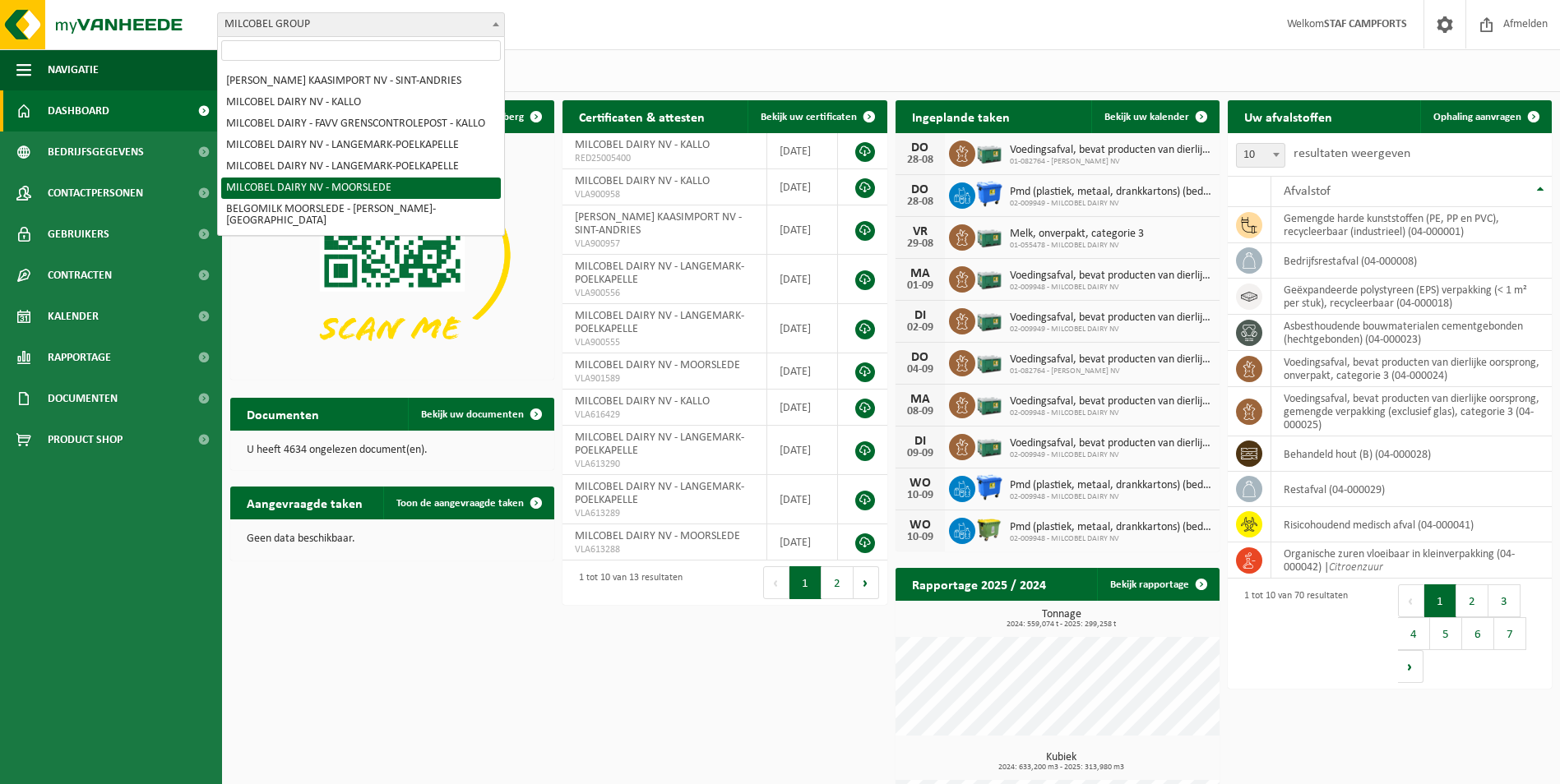
select select "1949"
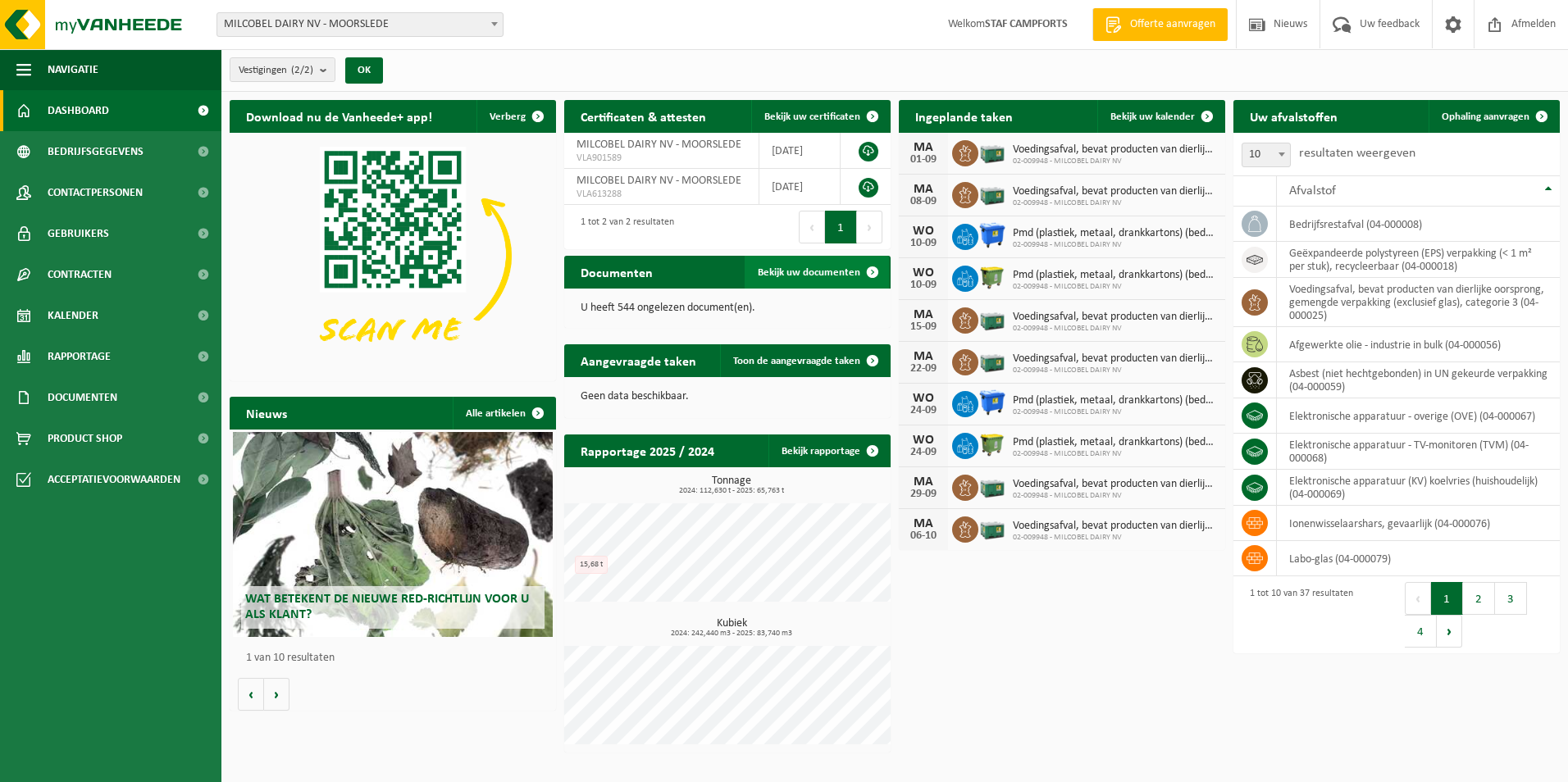
click at [791, 268] on span "Bekijk uw documenten" at bounding box center [809, 273] width 102 height 11
click at [69, 268] on span "Contracten" at bounding box center [79, 275] width 64 height 41
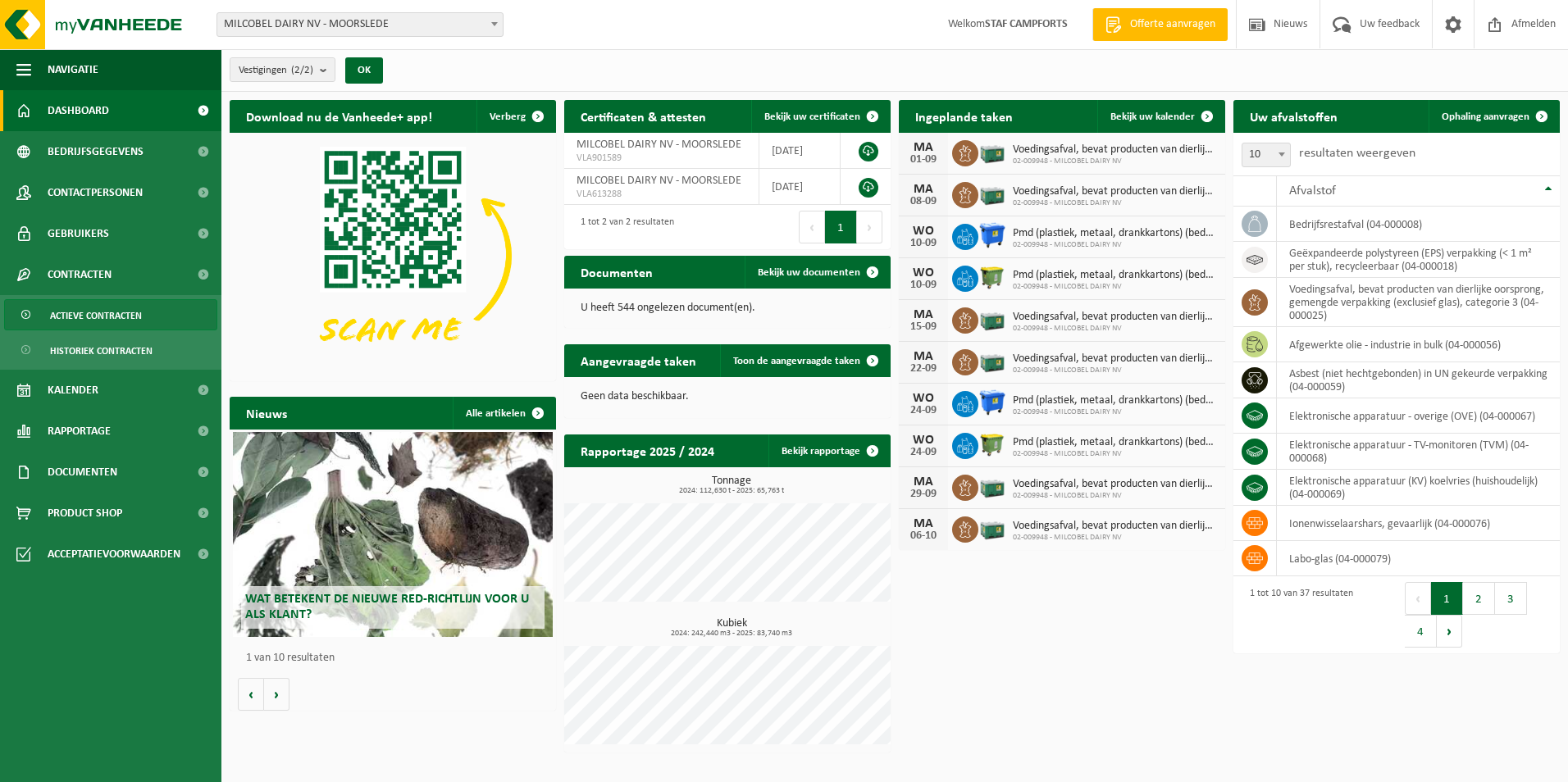
click at [114, 313] on span "Actieve contracten" at bounding box center [96, 315] width 92 height 31
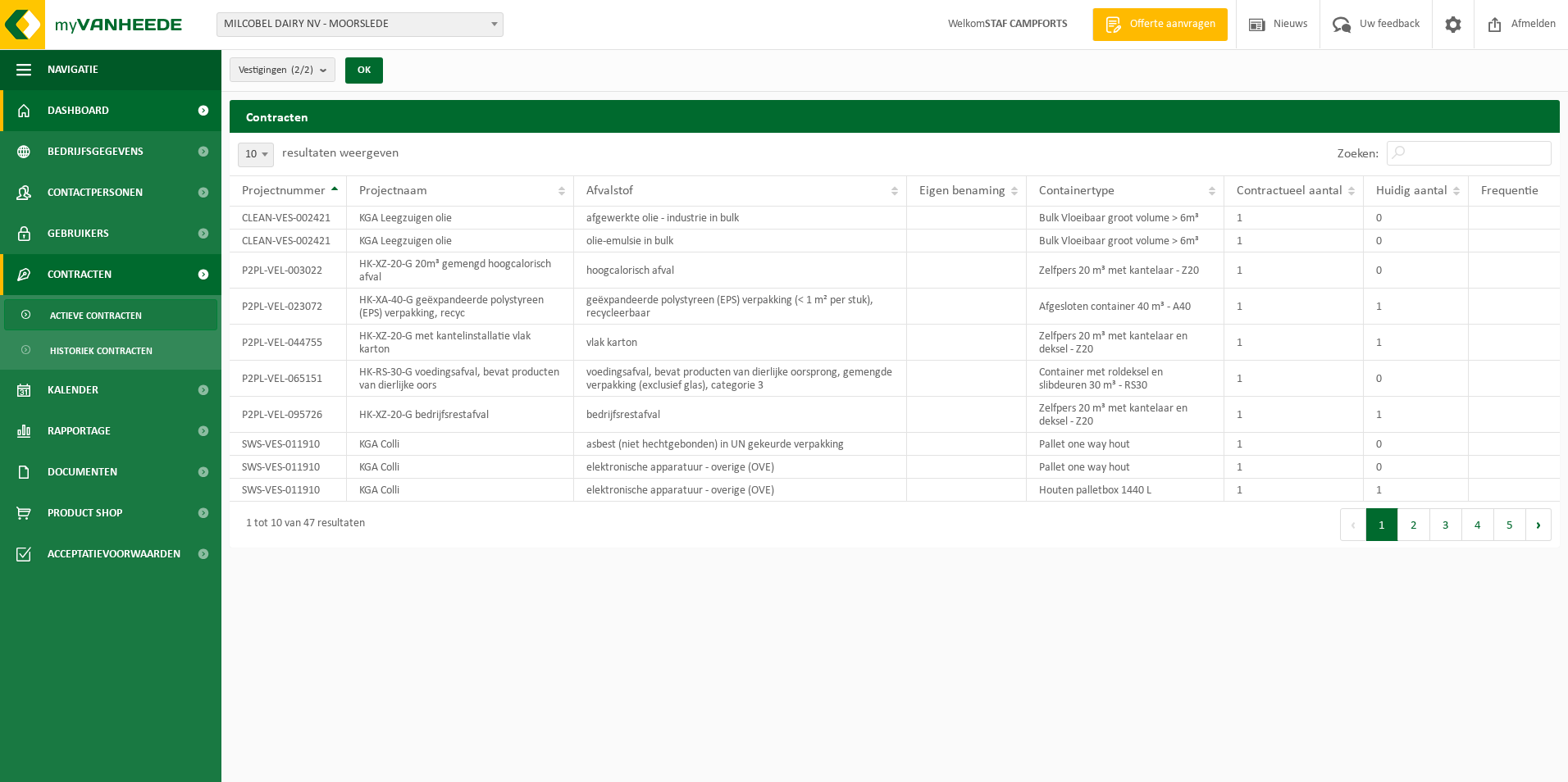
click at [85, 116] on span "Dashboard" at bounding box center [78, 110] width 62 height 41
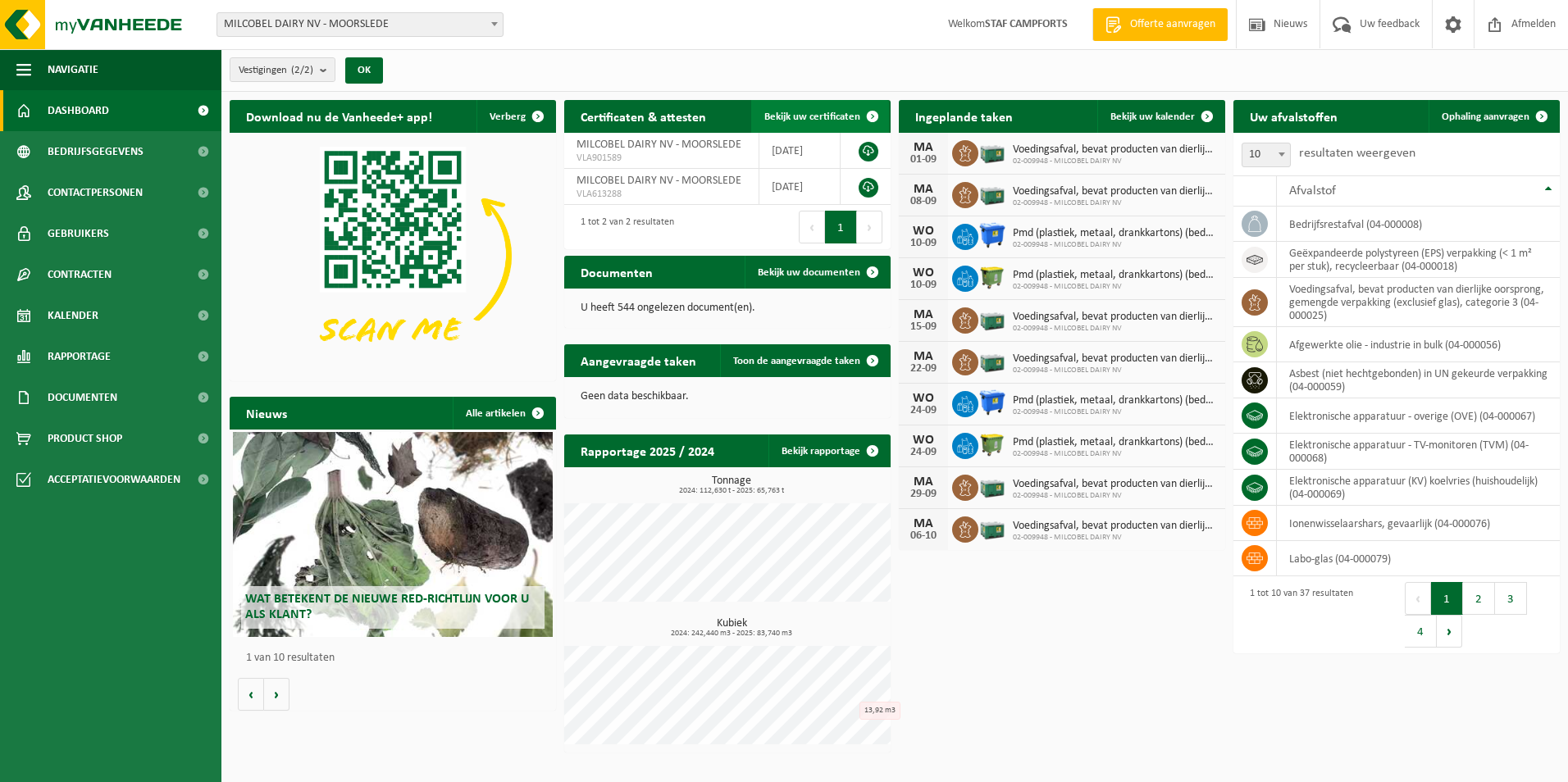
drag, startPoint x: 1535, startPoint y: 20, endPoint x: 839, endPoint y: 131, distance: 704.8
click at [1535, 20] on span "Afmelden" at bounding box center [1534, 24] width 53 height 48
